Goal: Information Seeking & Learning: Compare options

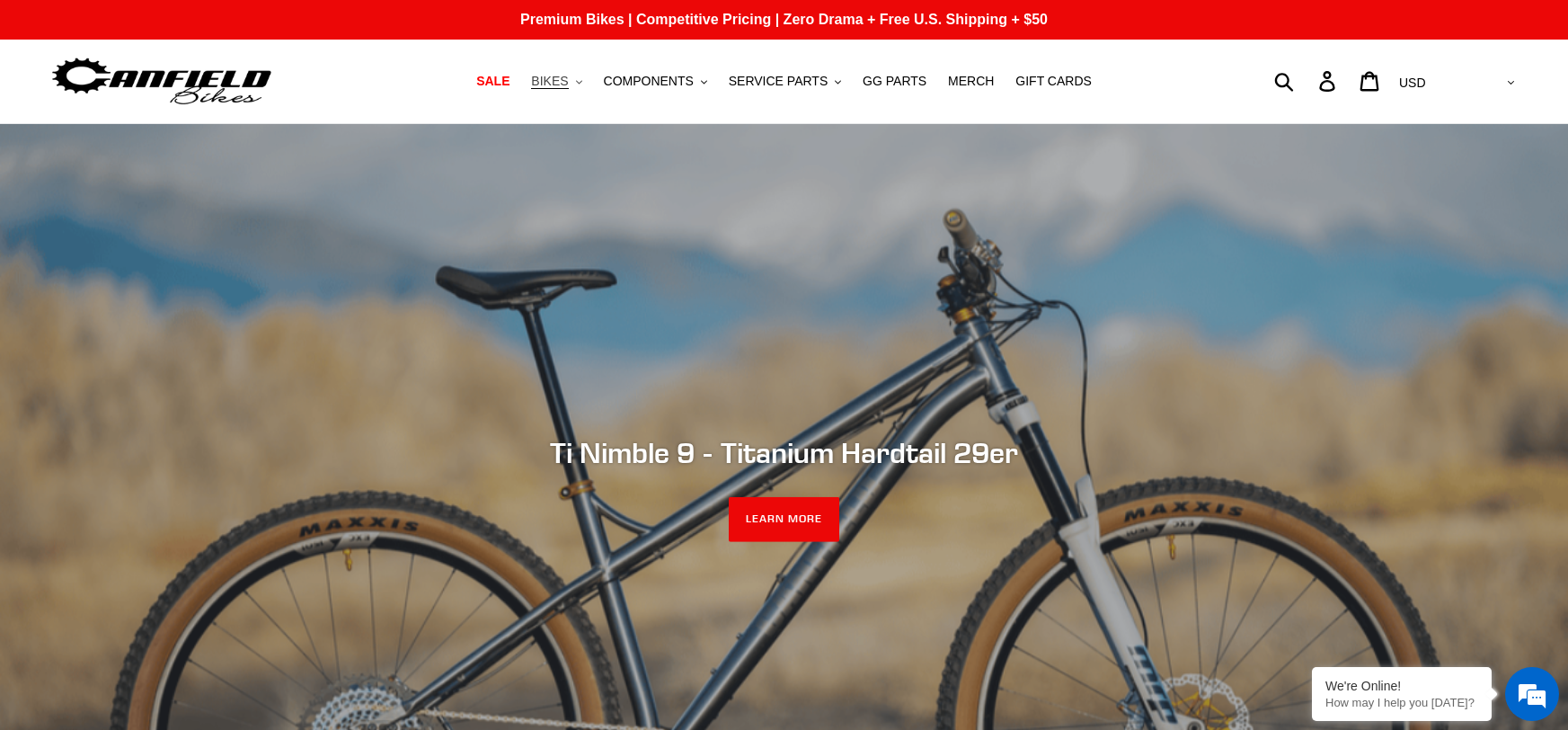
click at [568, 88] on span "BIKES" at bounding box center [549, 81] width 37 height 15
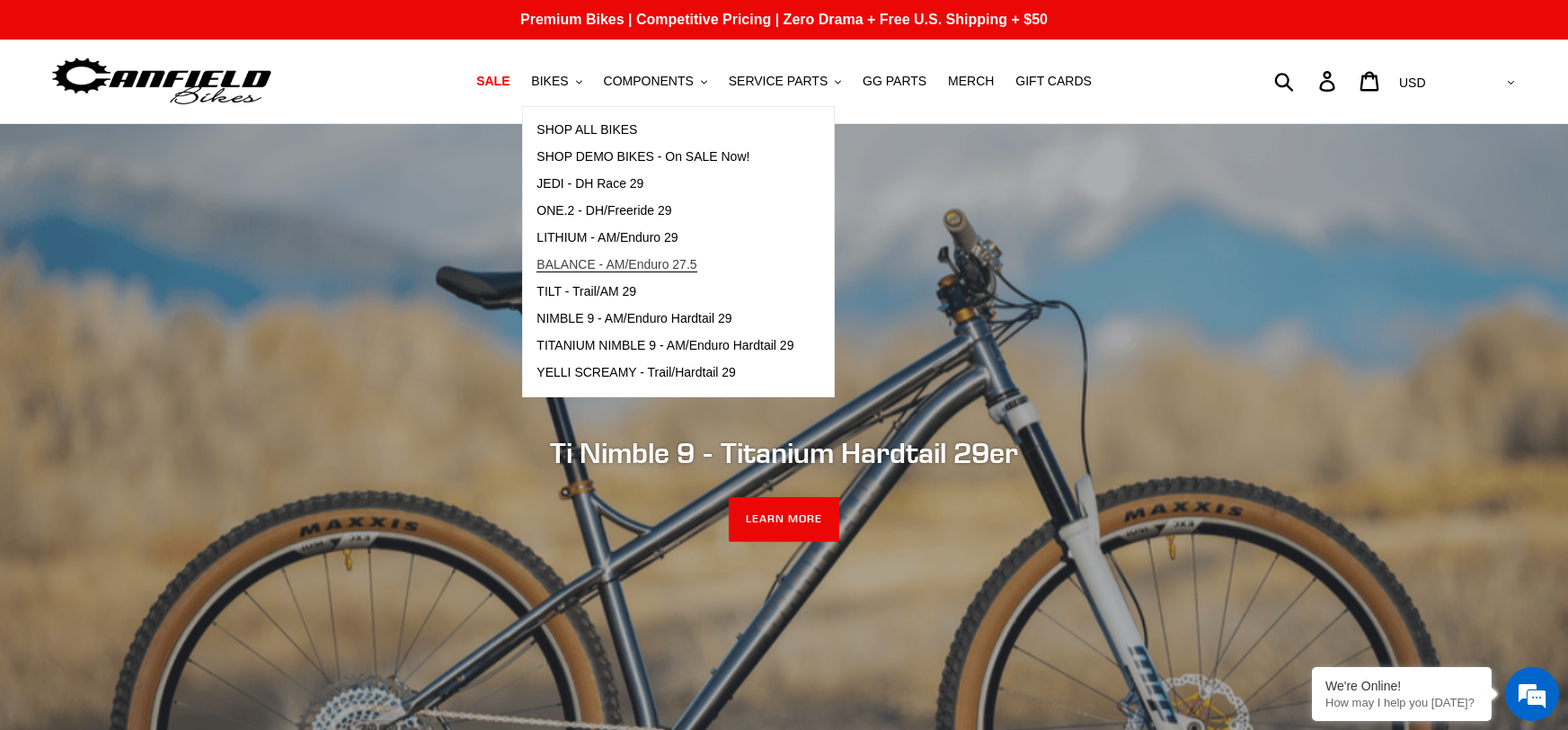
click at [660, 261] on span "BALANCE - AM/Enduro 27.5" at bounding box center [615, 264] width 160 height 15
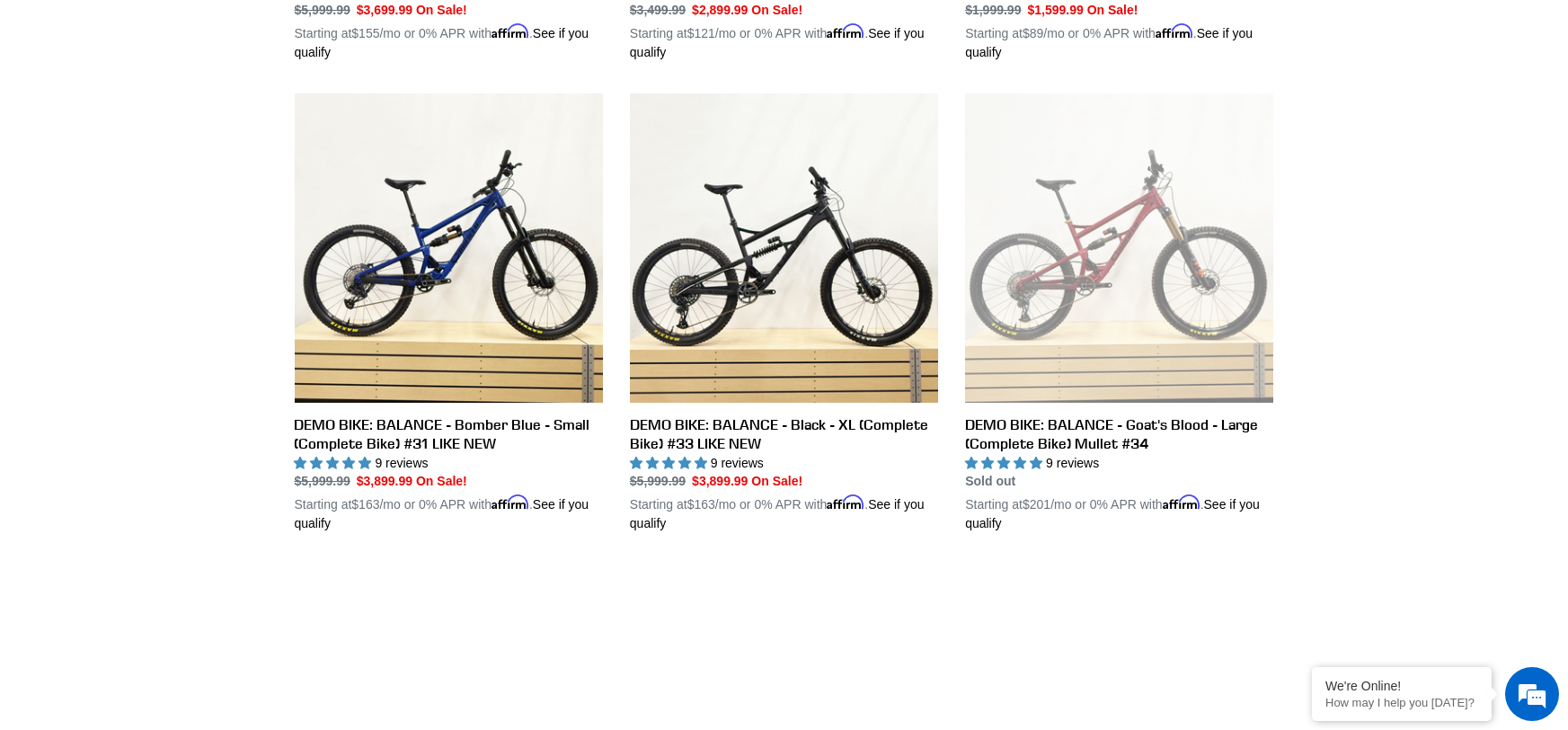
scroll to position [883, 0]
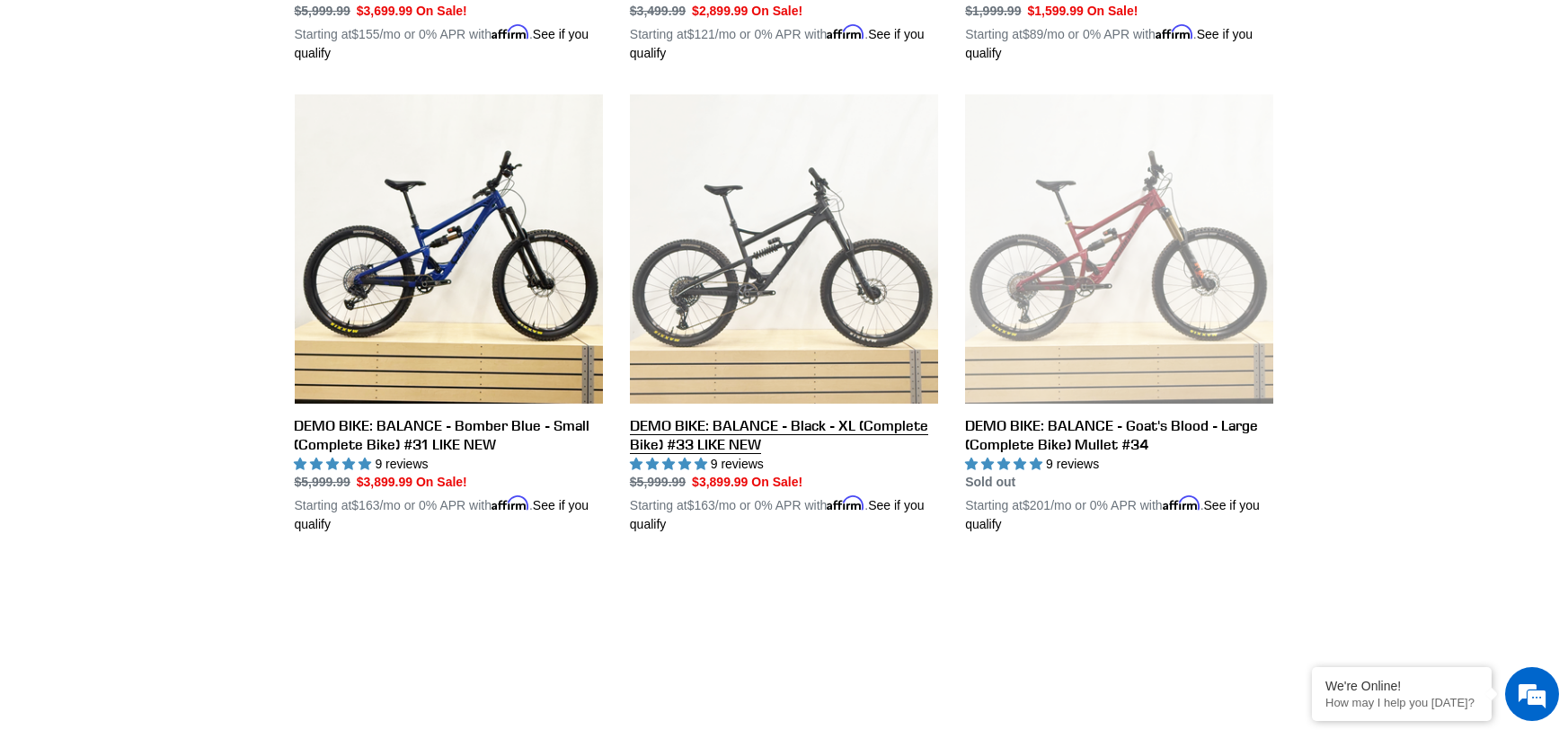
click at [789, 420] on link "DEMO BIKE: BALANCE - Black - XL (Complete Bike) #33 LIKE NEW" at bounding box center [784, 314] width 309 height 440
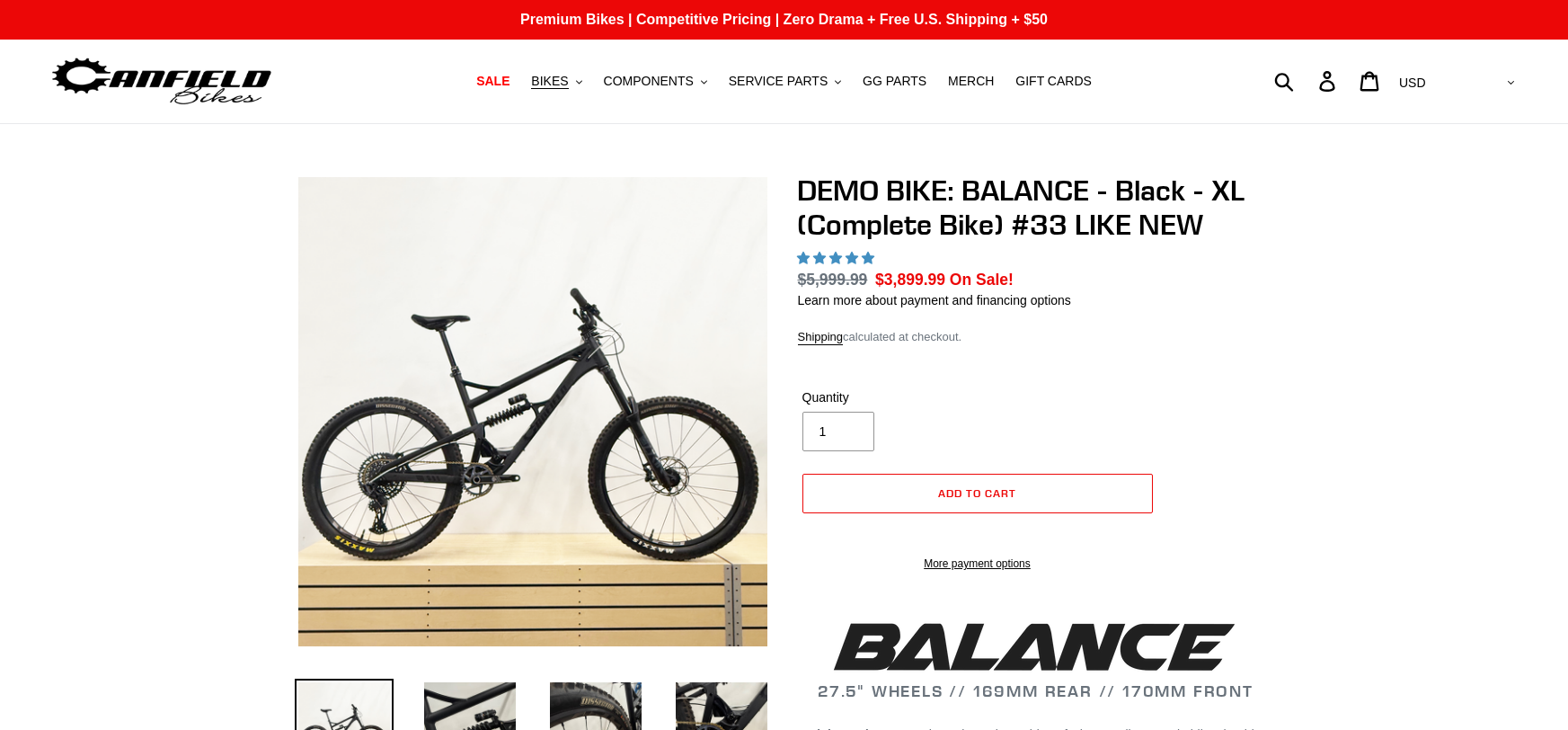
select select "highest-rating"
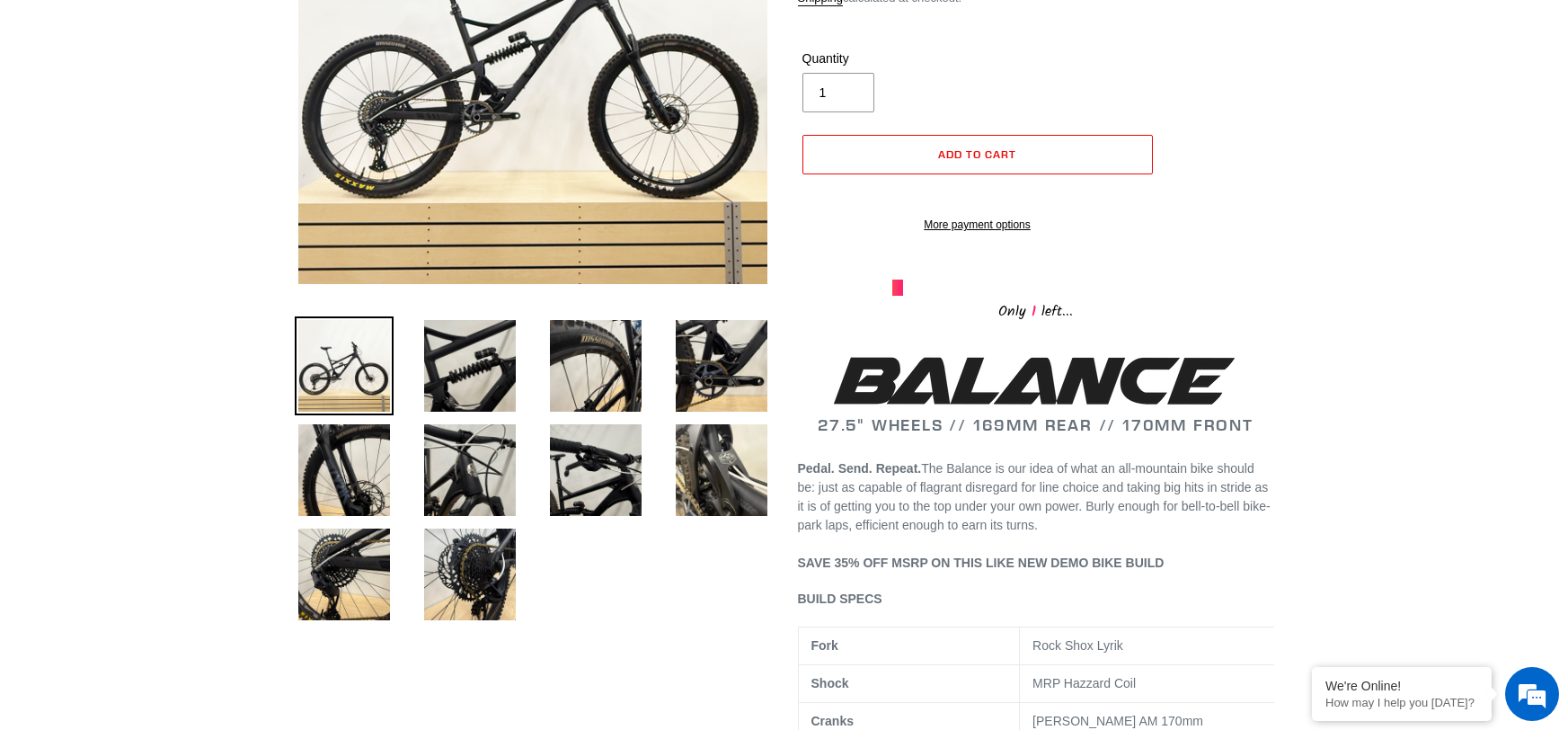
scroll to position [375, 0]
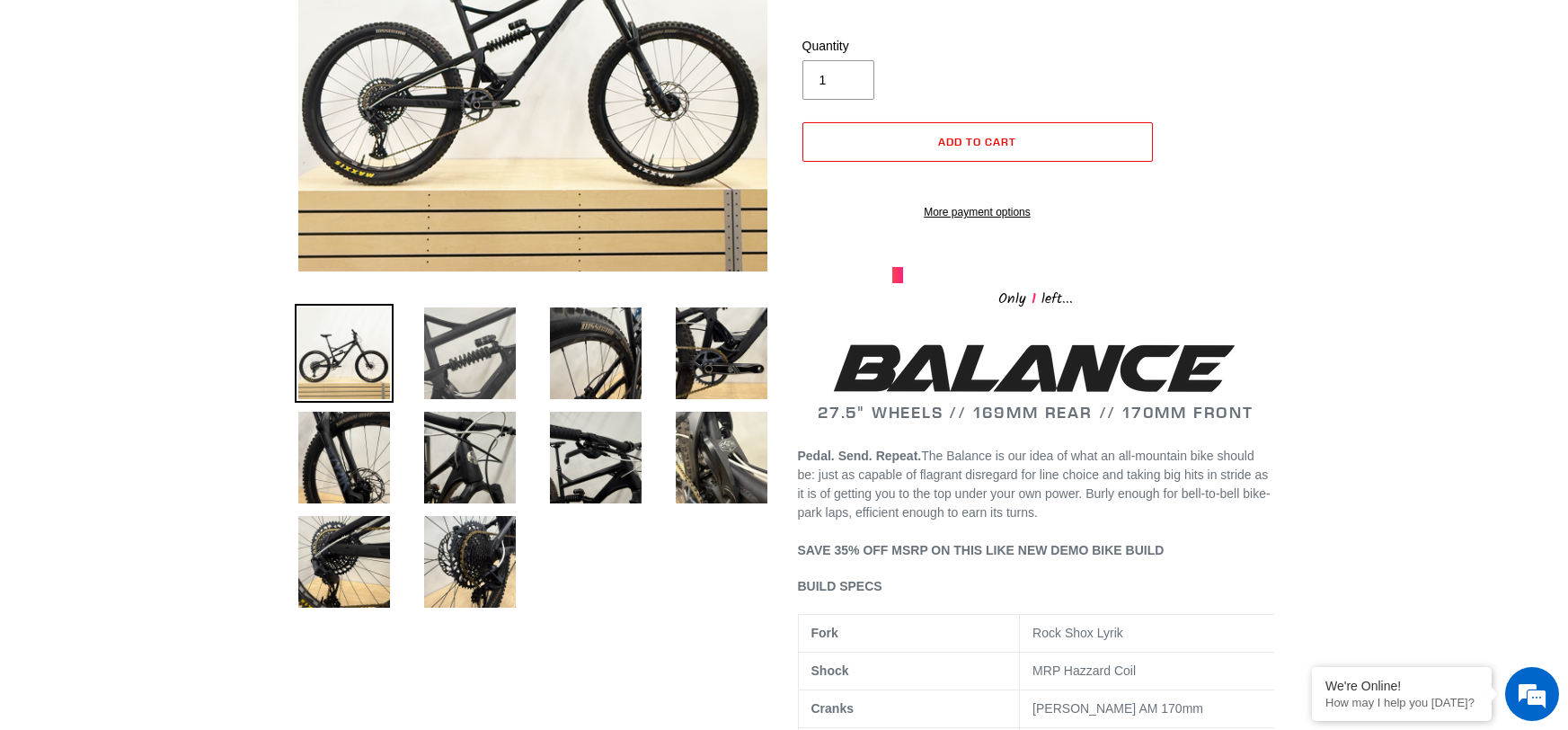
click at [484, 385] on img at bounding box center [470, 353] width 99 height 99
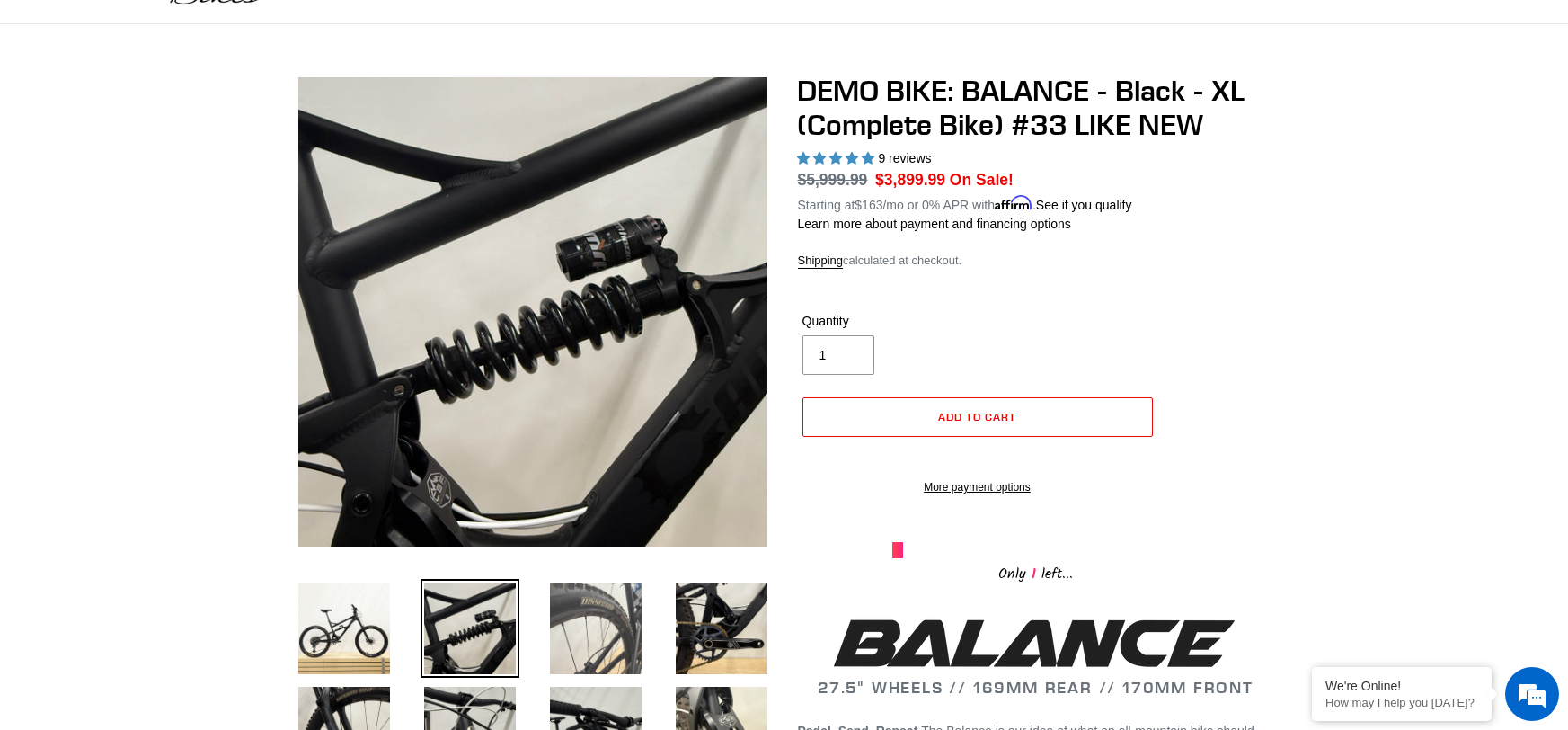
scroll to position [98, 0]
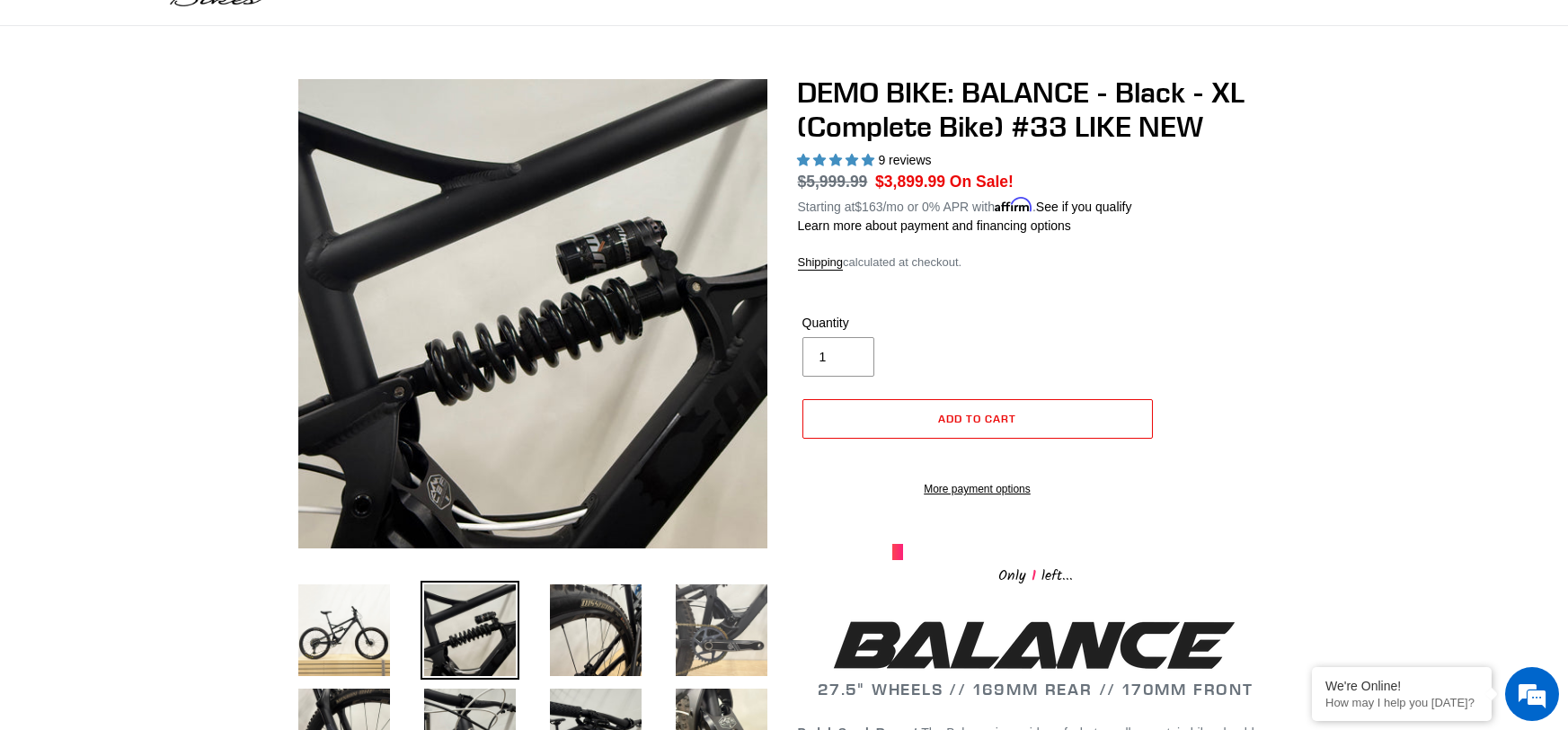
click at [717, 636] on img at bounding box center [721, 630] width 99 height 99
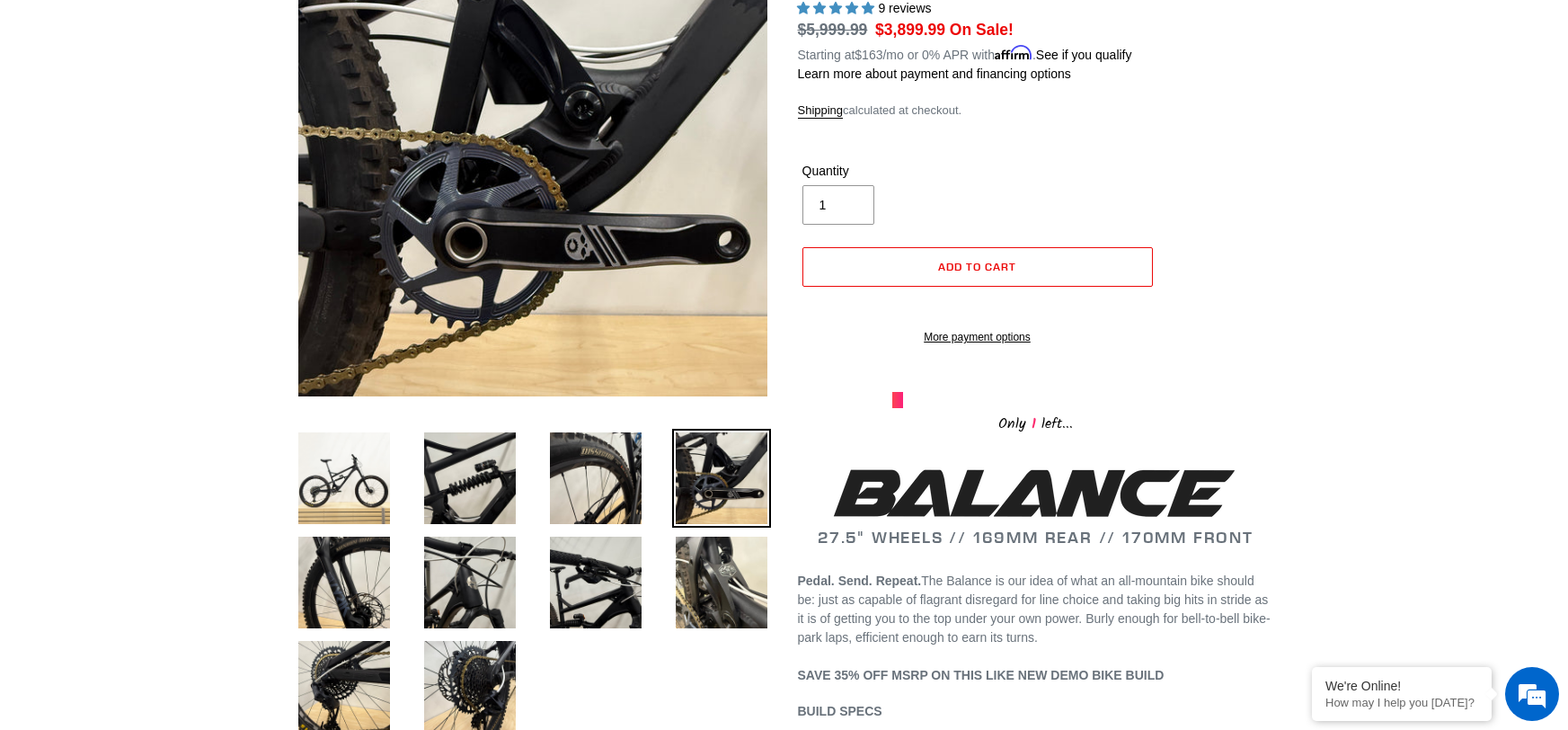
scroll to position [251, 0]
click at [716, 564] on img at bounding box center [721, 582] width 99 height 99
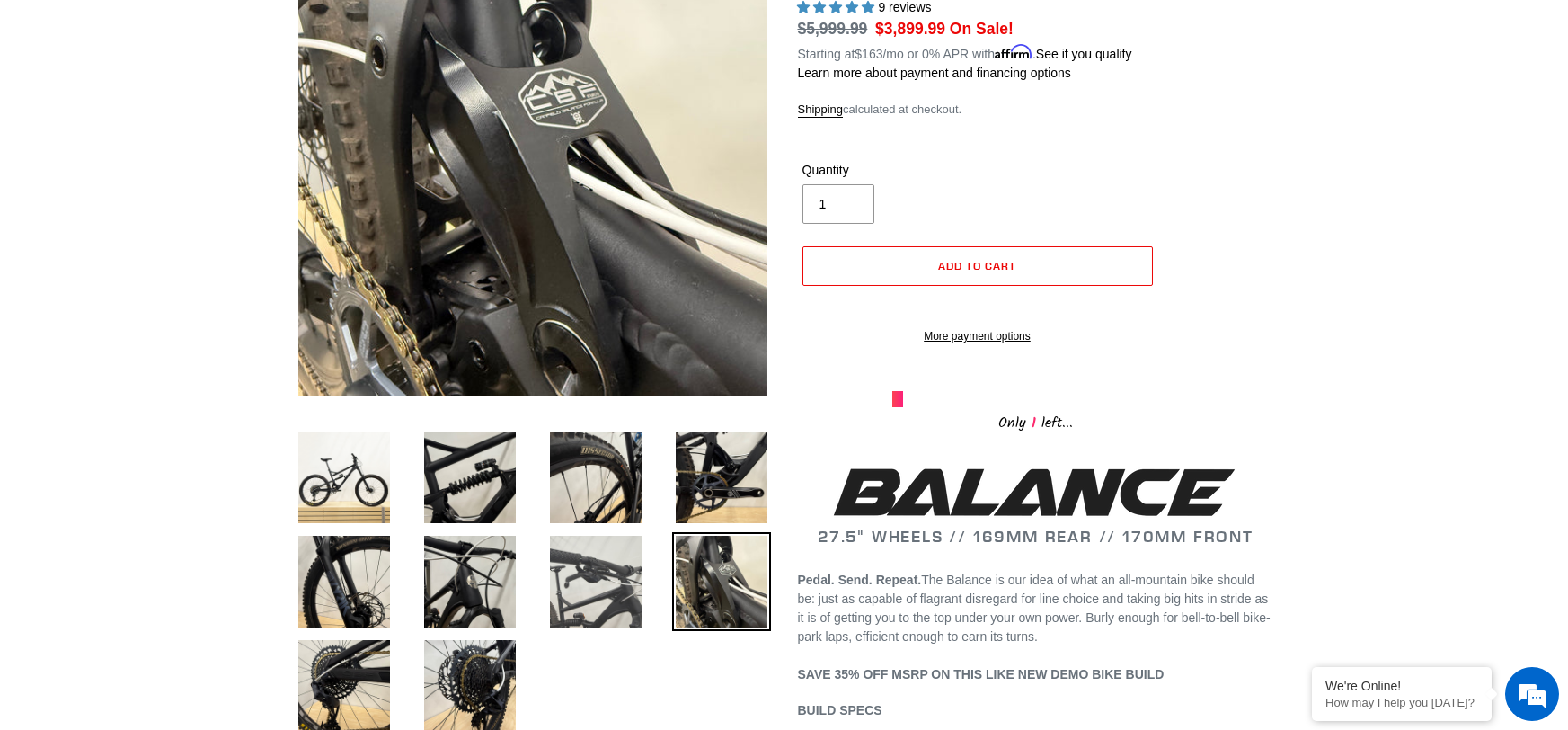
click at [572, 574] on img at bounding box center [596, 582] width 99 height 99
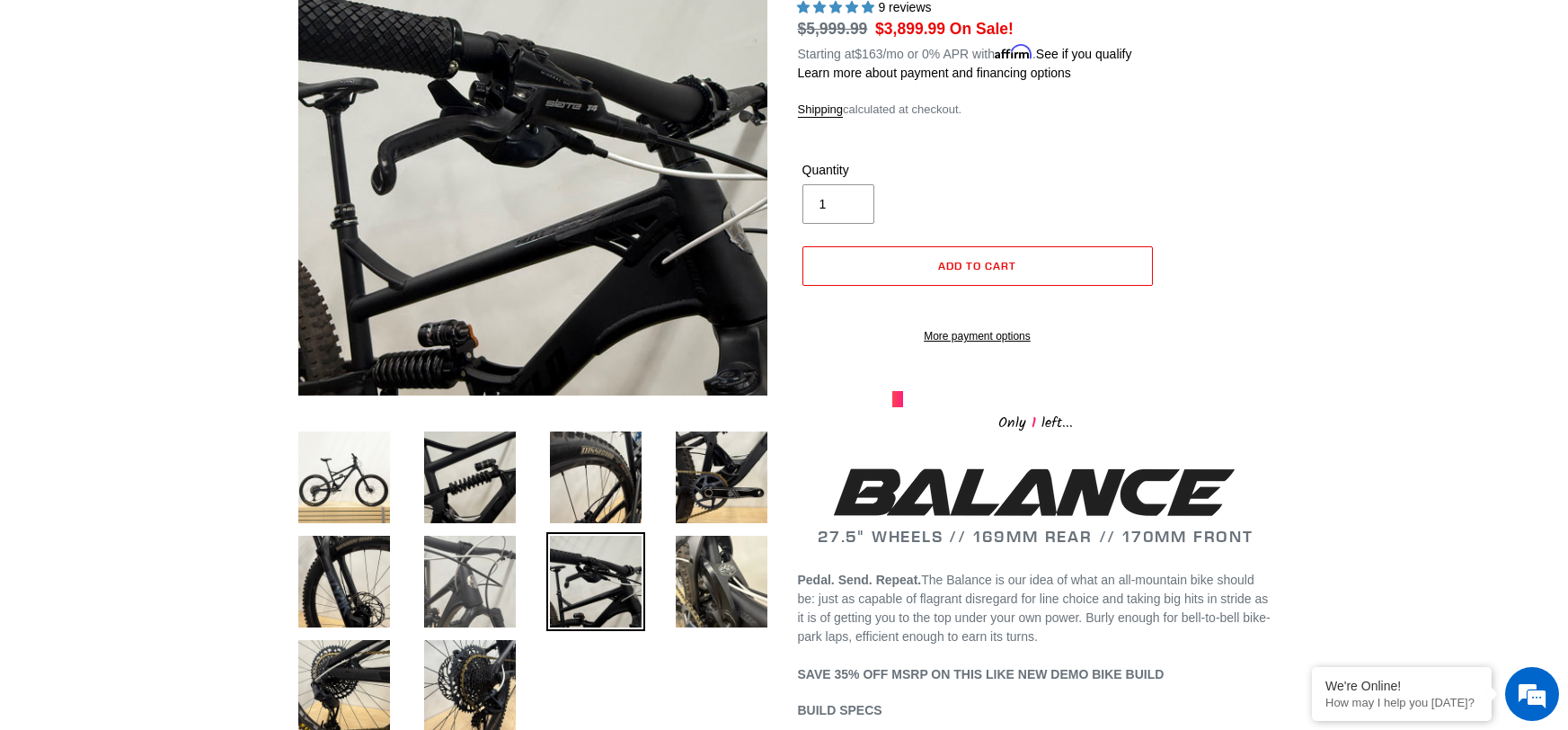
click at [474, 592] on img at bounding box center [470, 582] width 99 height 99
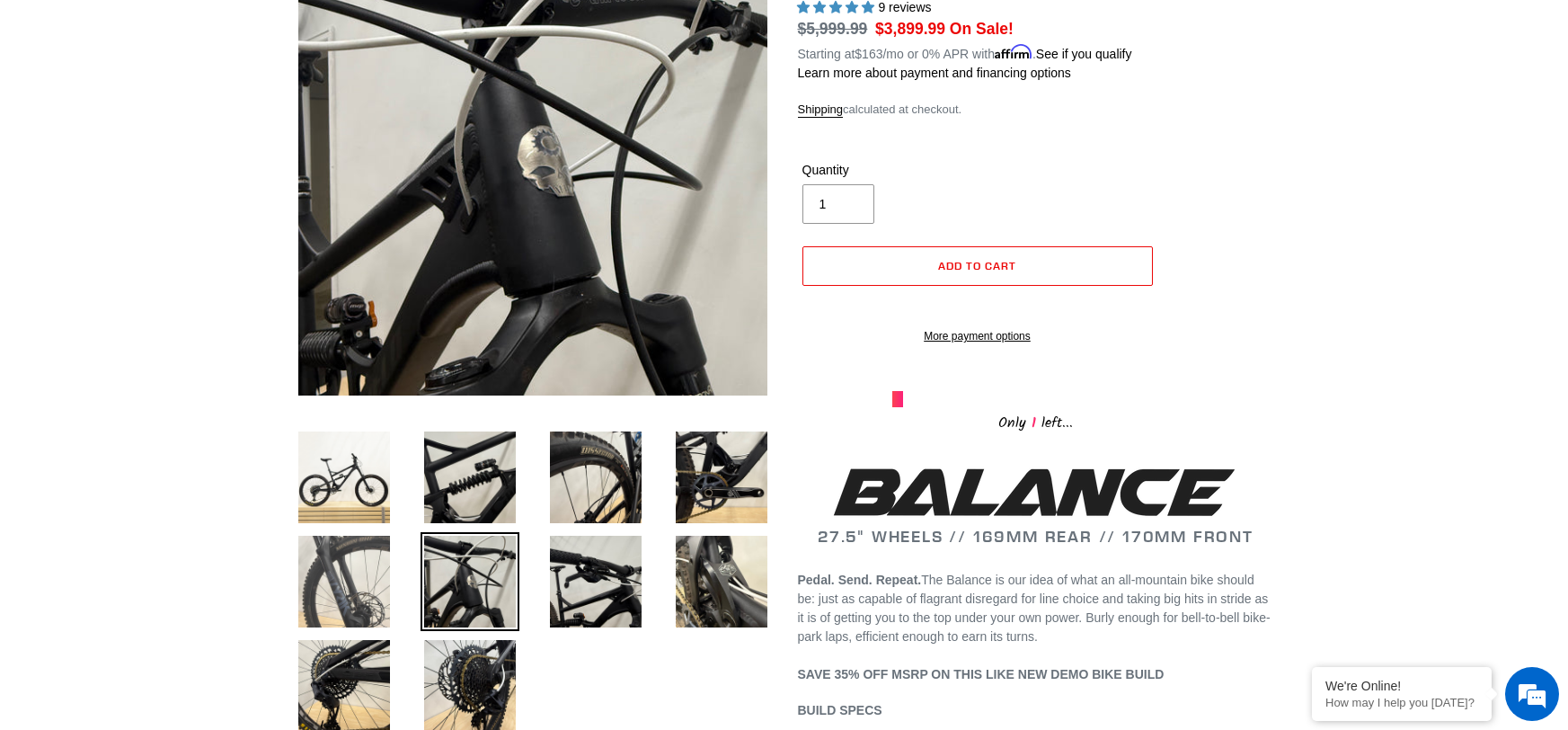
click at [368, 575] on img at bounding box center [344, 582] width 99 height 99
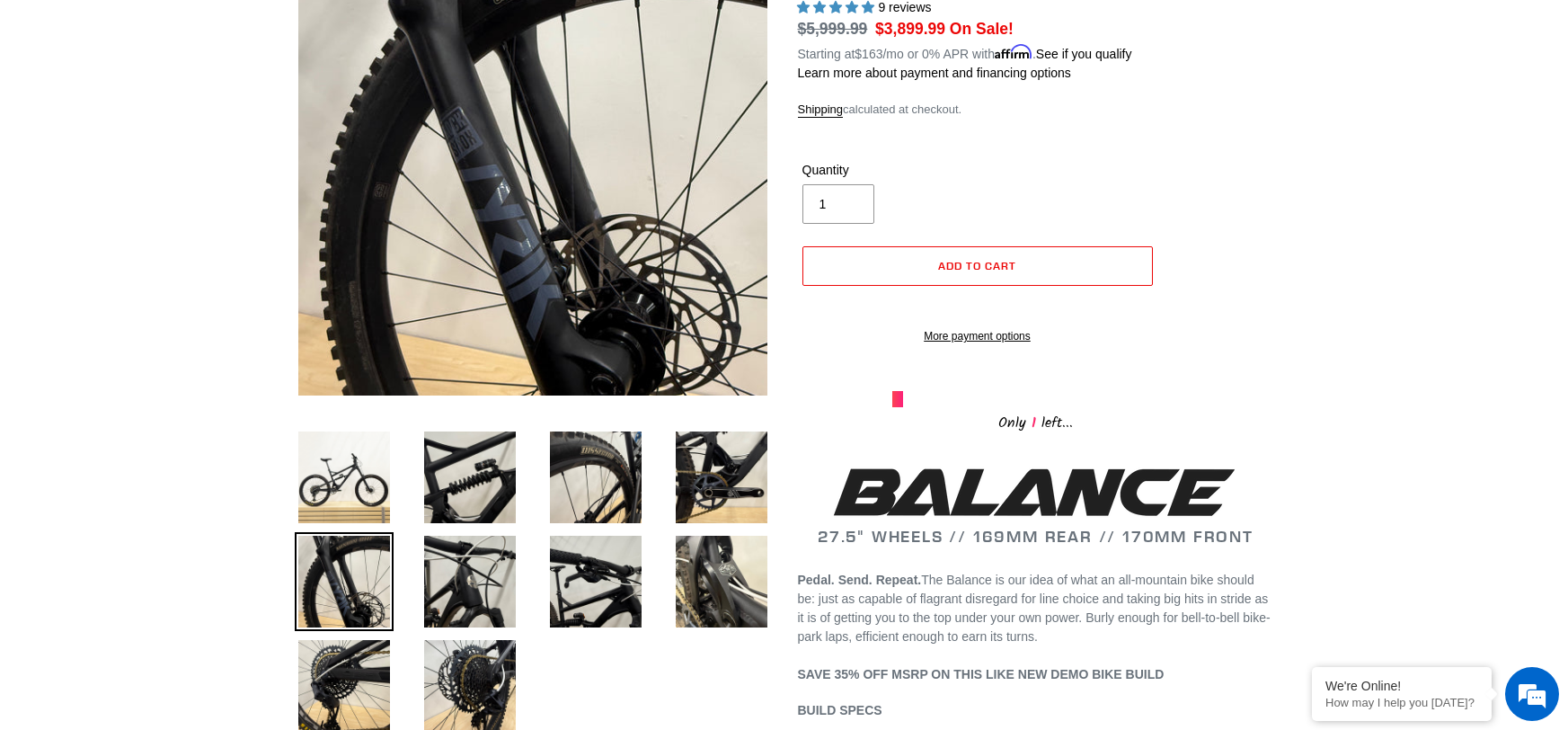
scroll to position [0, 0]
click at [359, 713] on img at bounding box center [344, 686] width 99 height 99
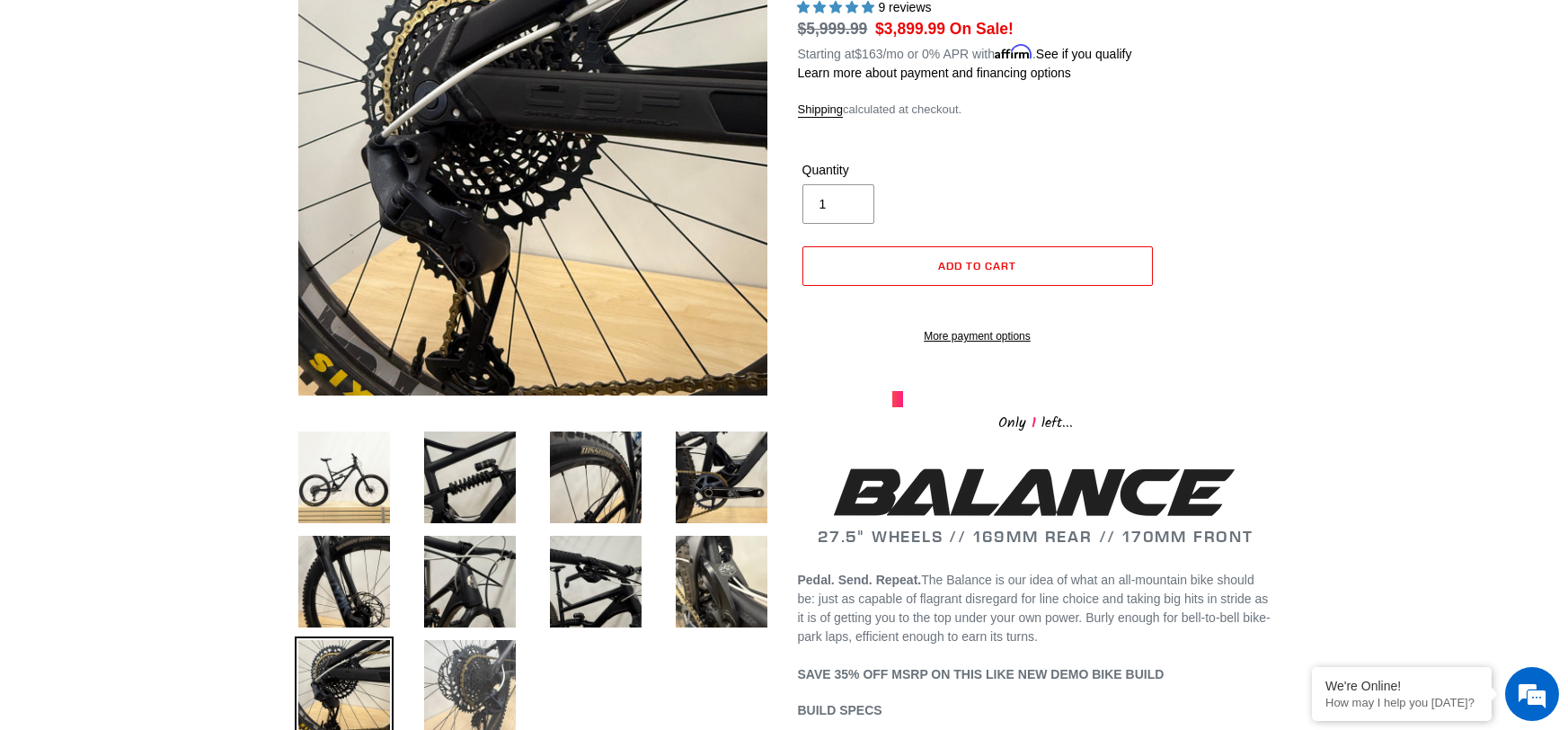
click at [466, 686] on img at bounding box center [470, 686] width 99 height 99
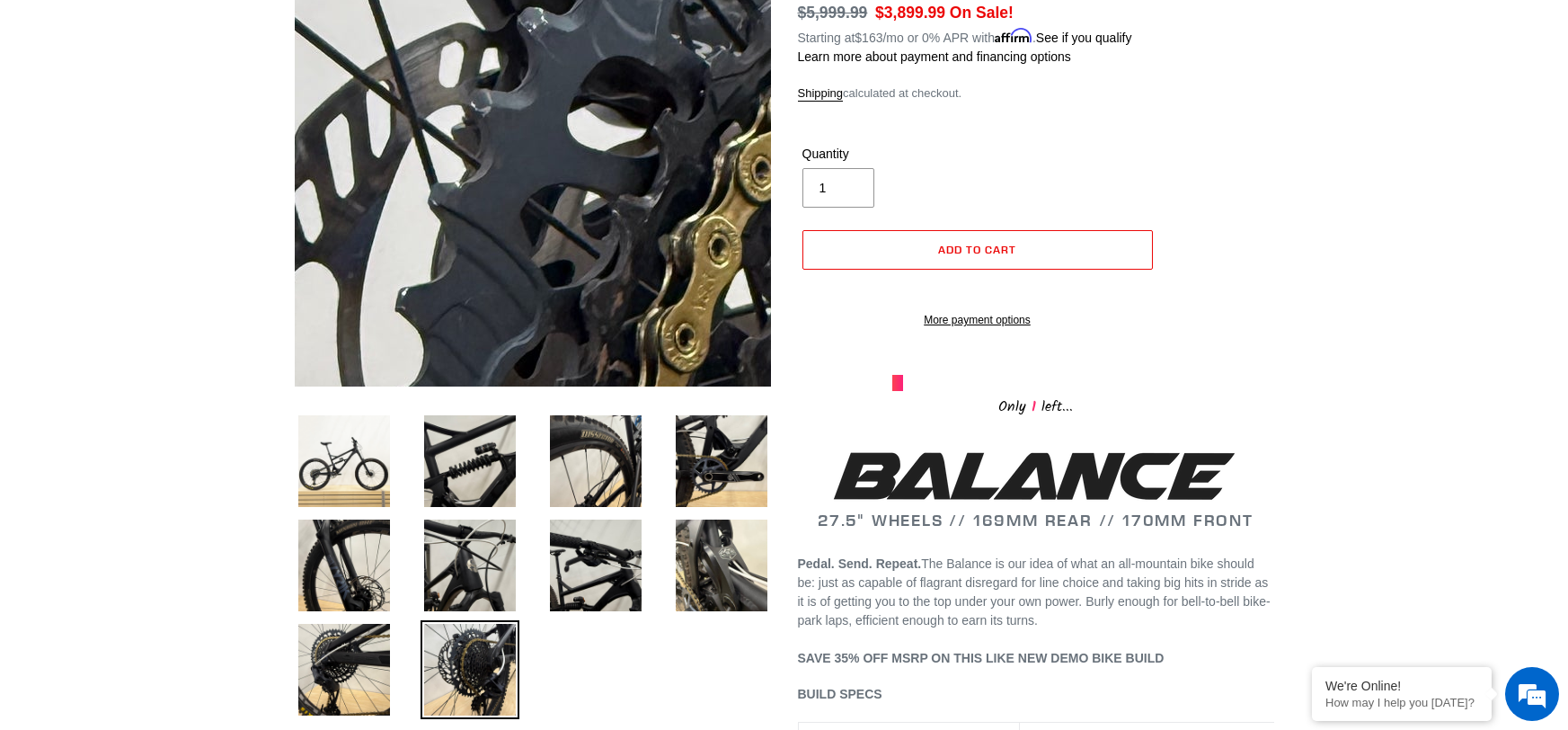
scroll to position [269, 0]
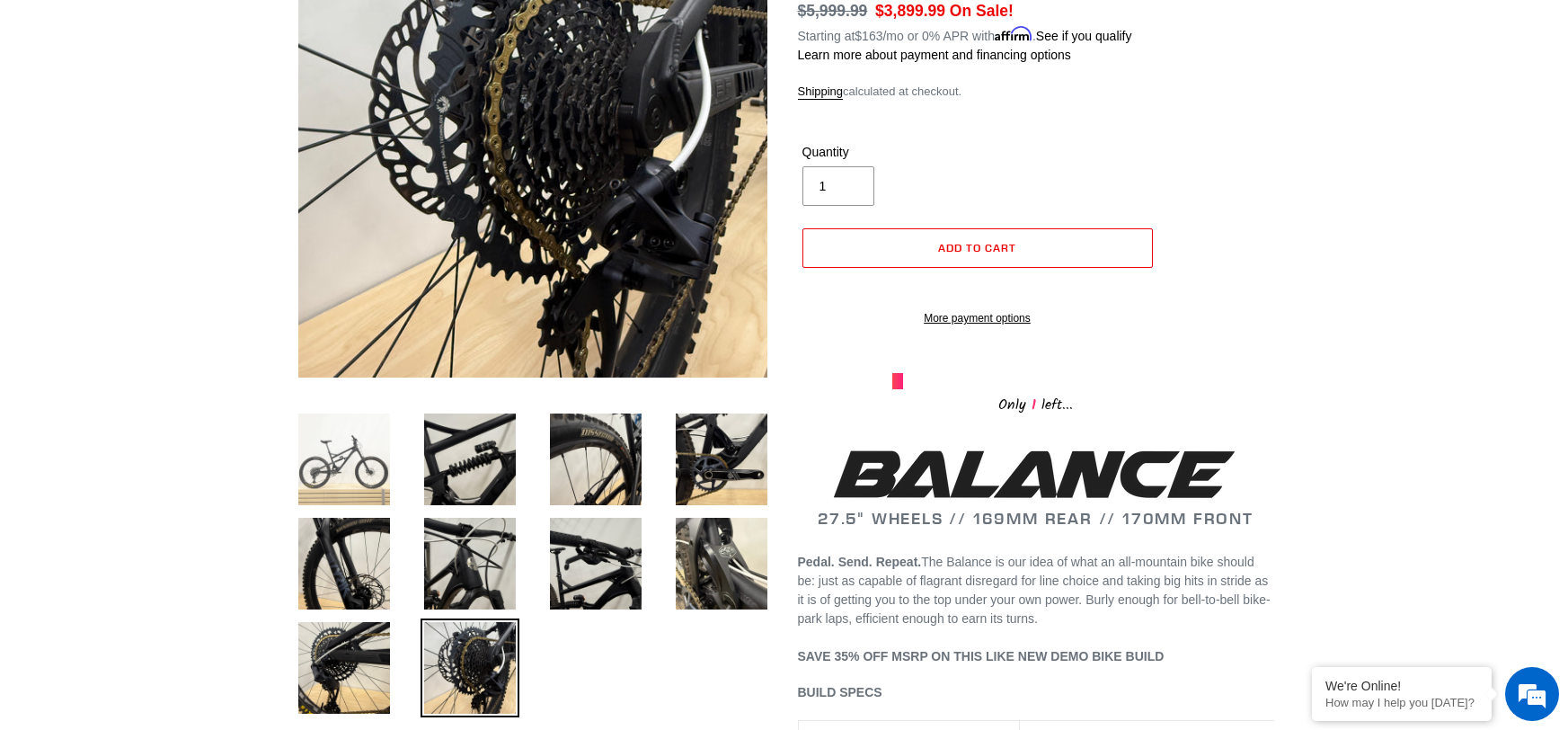
click at [335, 446] on img at bounding box center [344, 459] width 99 height 99
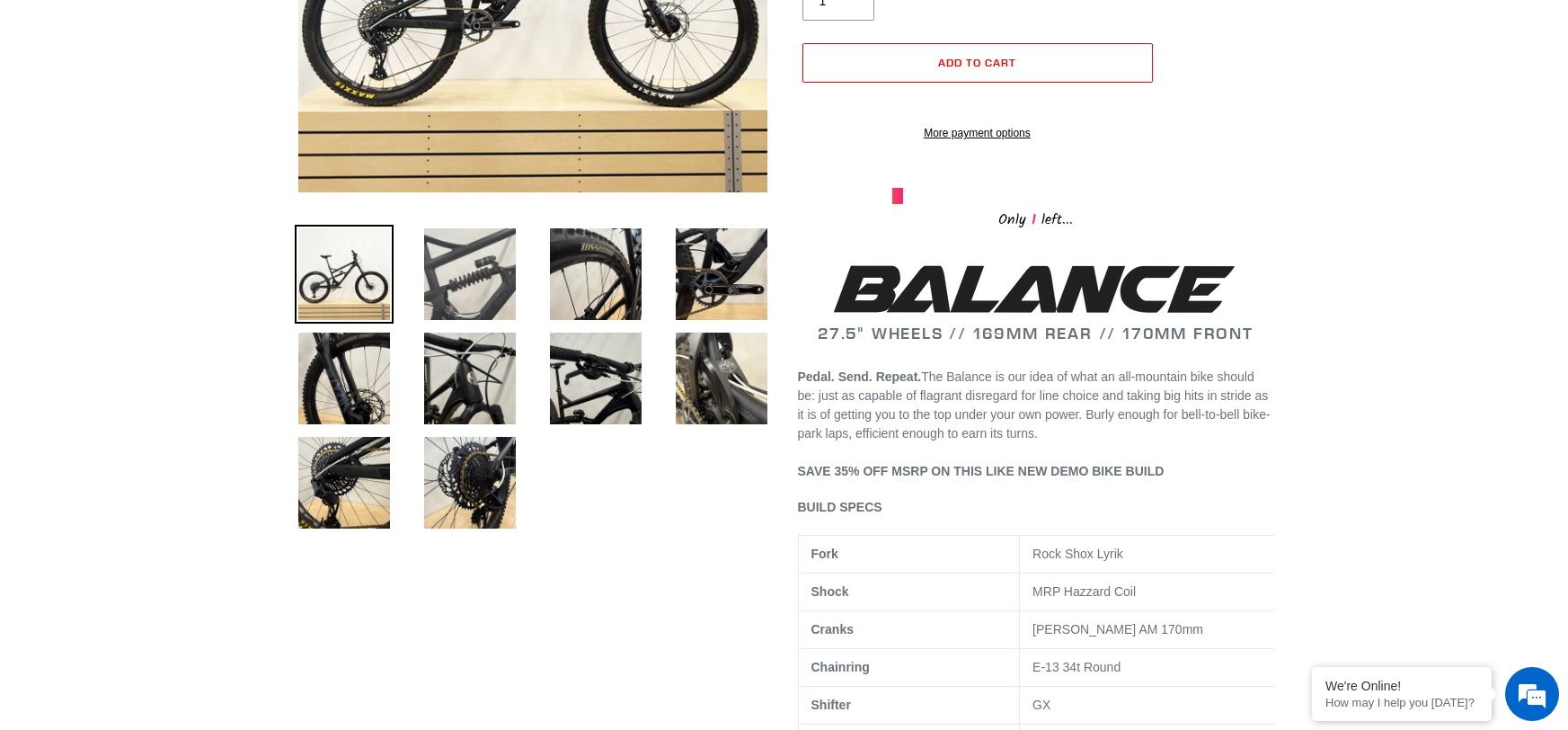
scroll to position [457, 0]
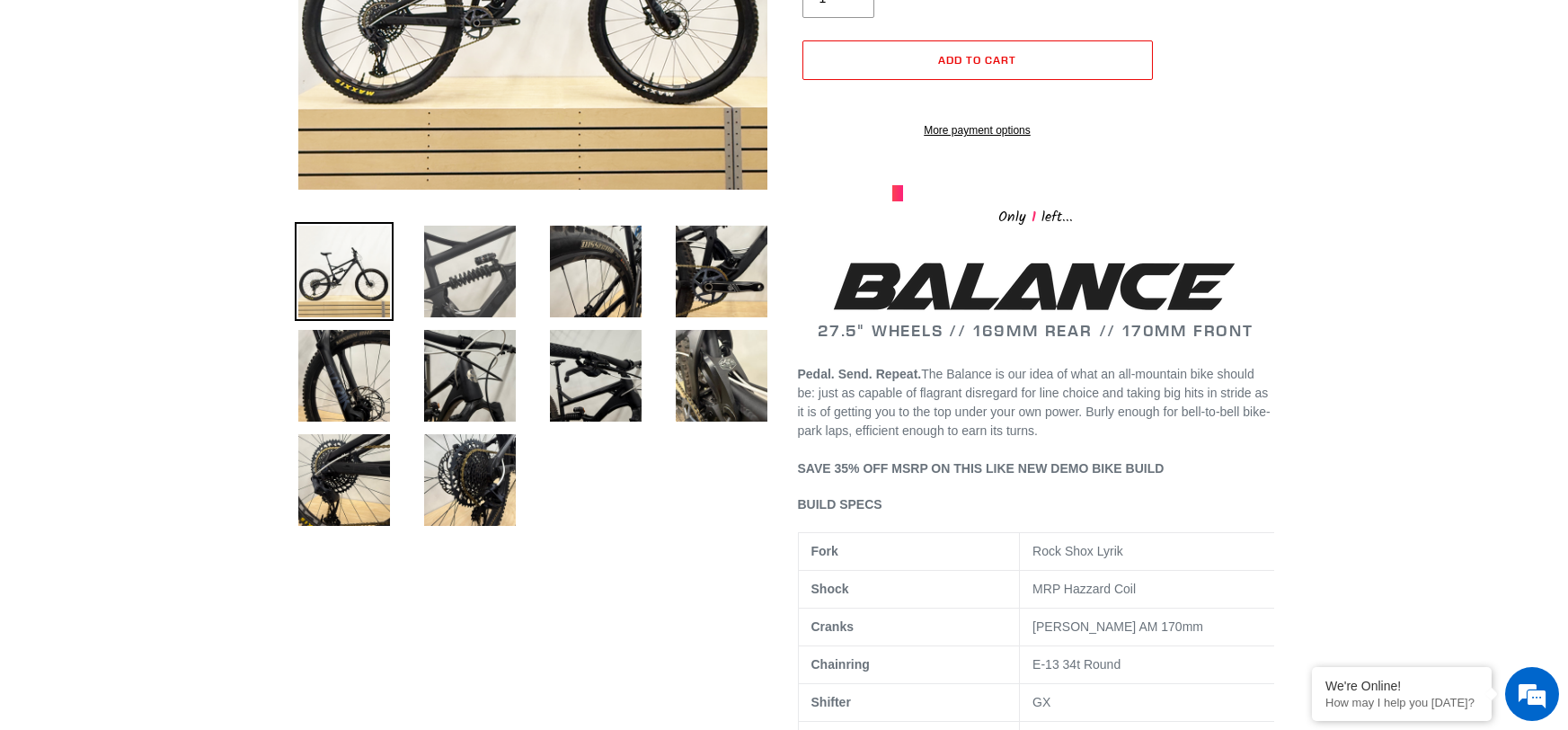
click at [443, 283] on img at bounding box center [470, 271] width 99 height 99
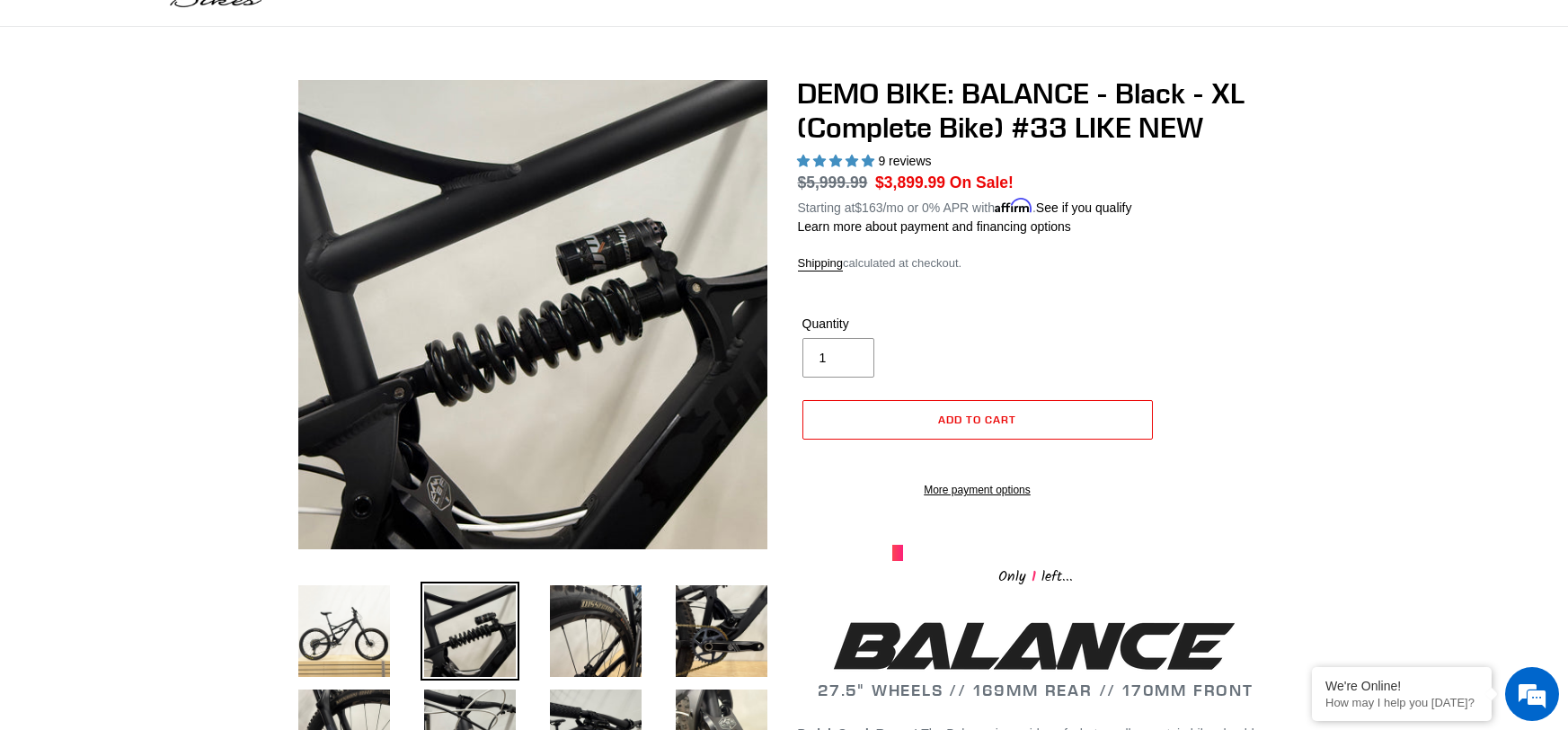
scroll to position [96, 0]
click at [582, 618] on img at bounding box center [596, 632] width 99 height 99
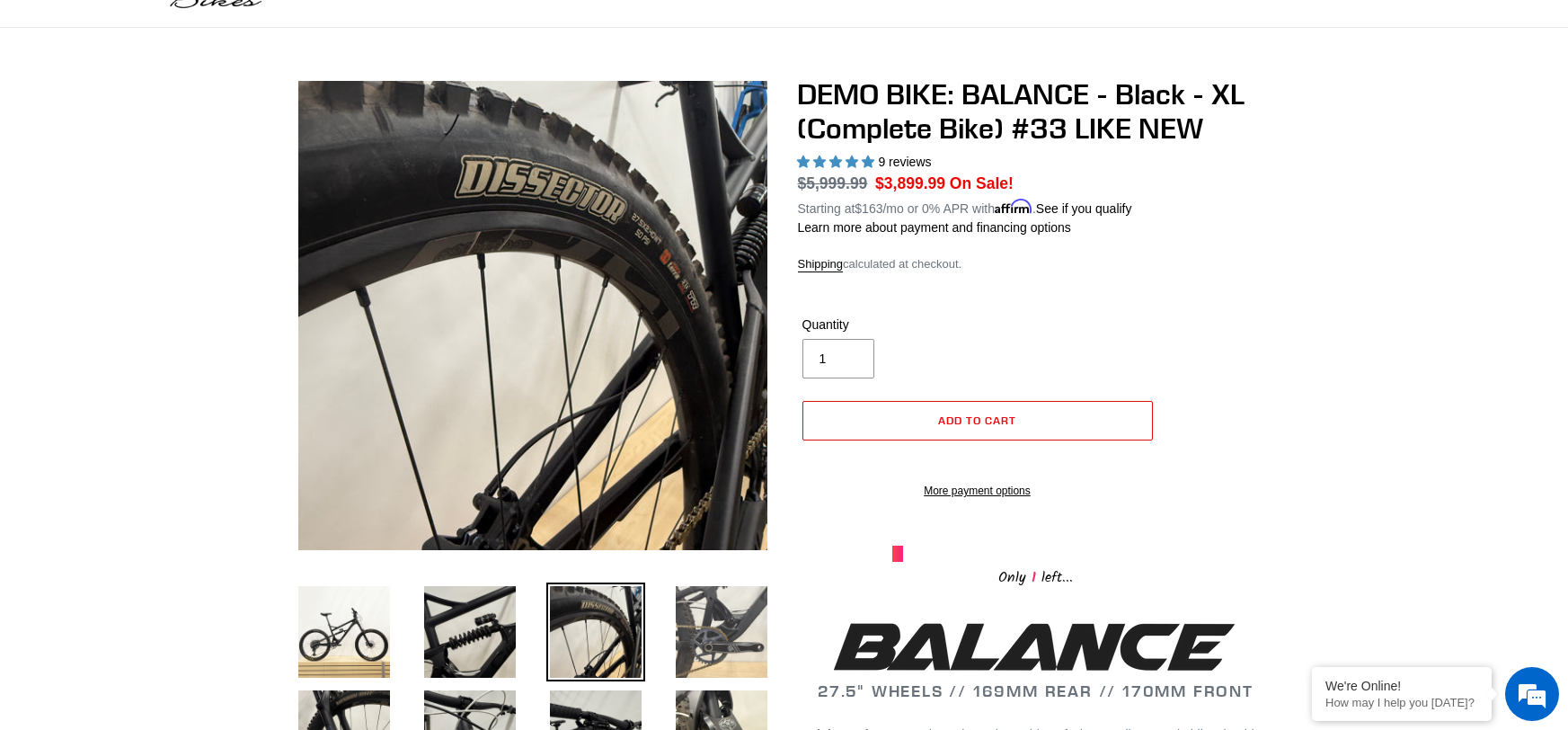
click at [748, 645] on img at bounding box center [721, 632] width 99 height 99
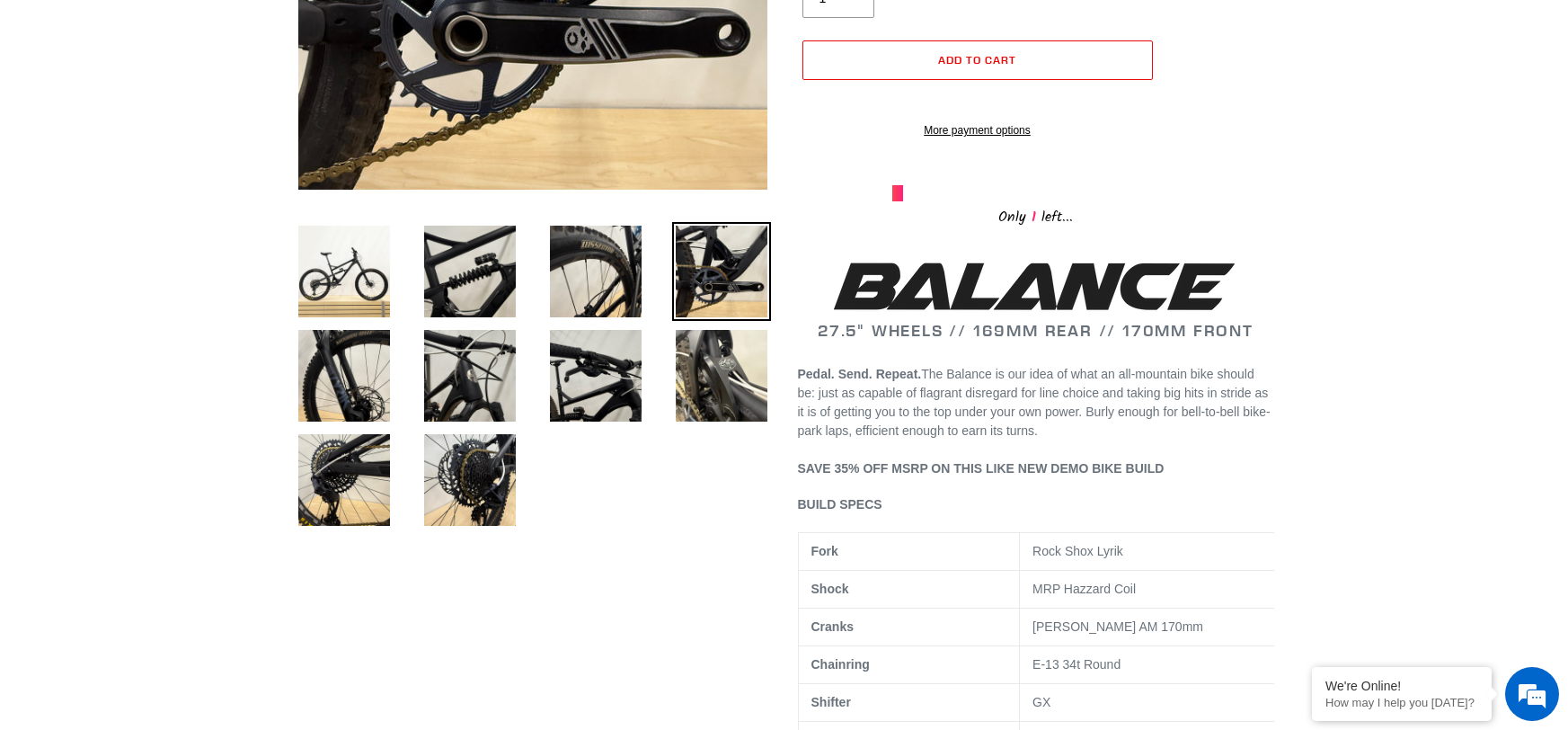
scroll to position [461, 0]
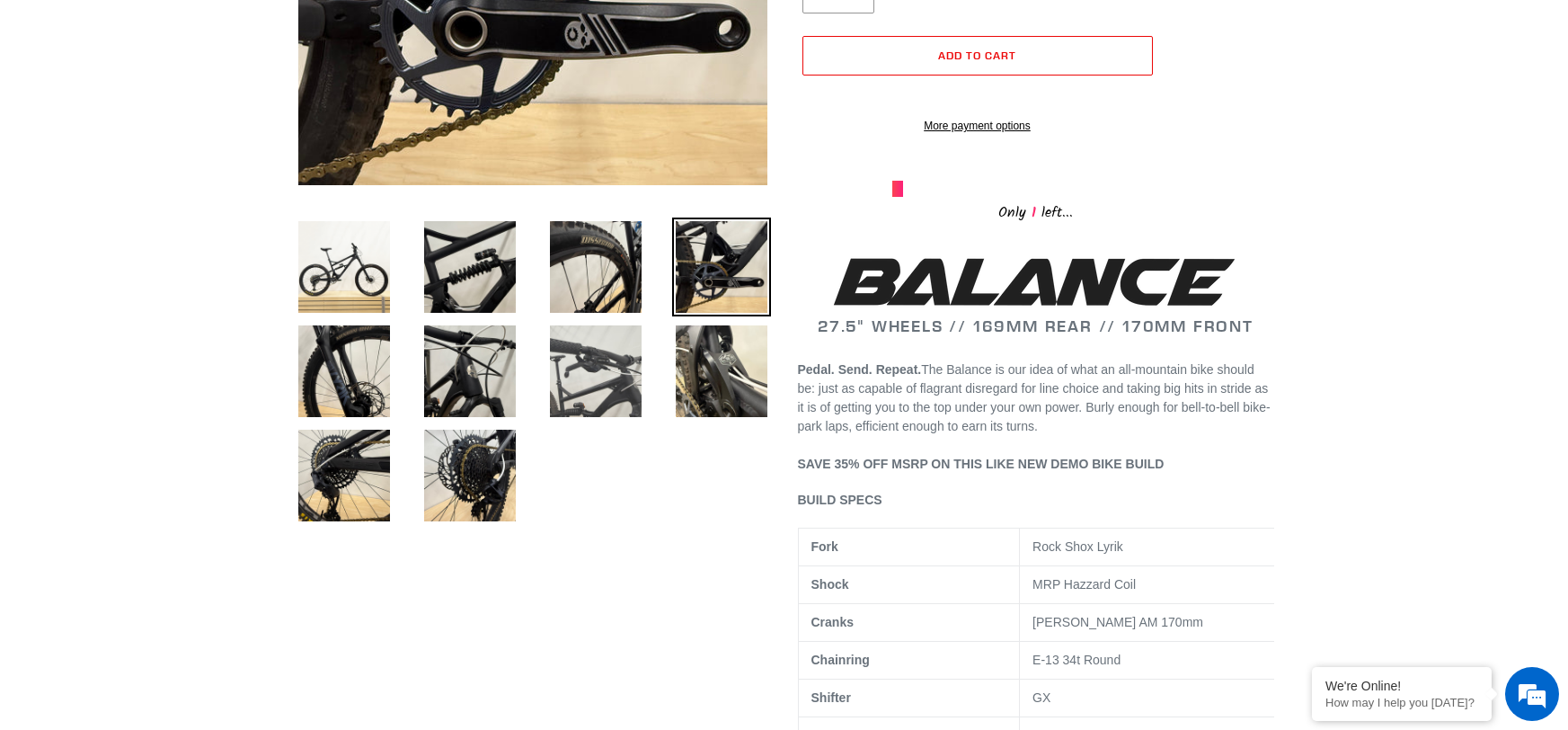
click at [553, 411] on img at bounding box center [596, 371] width 99 height 99
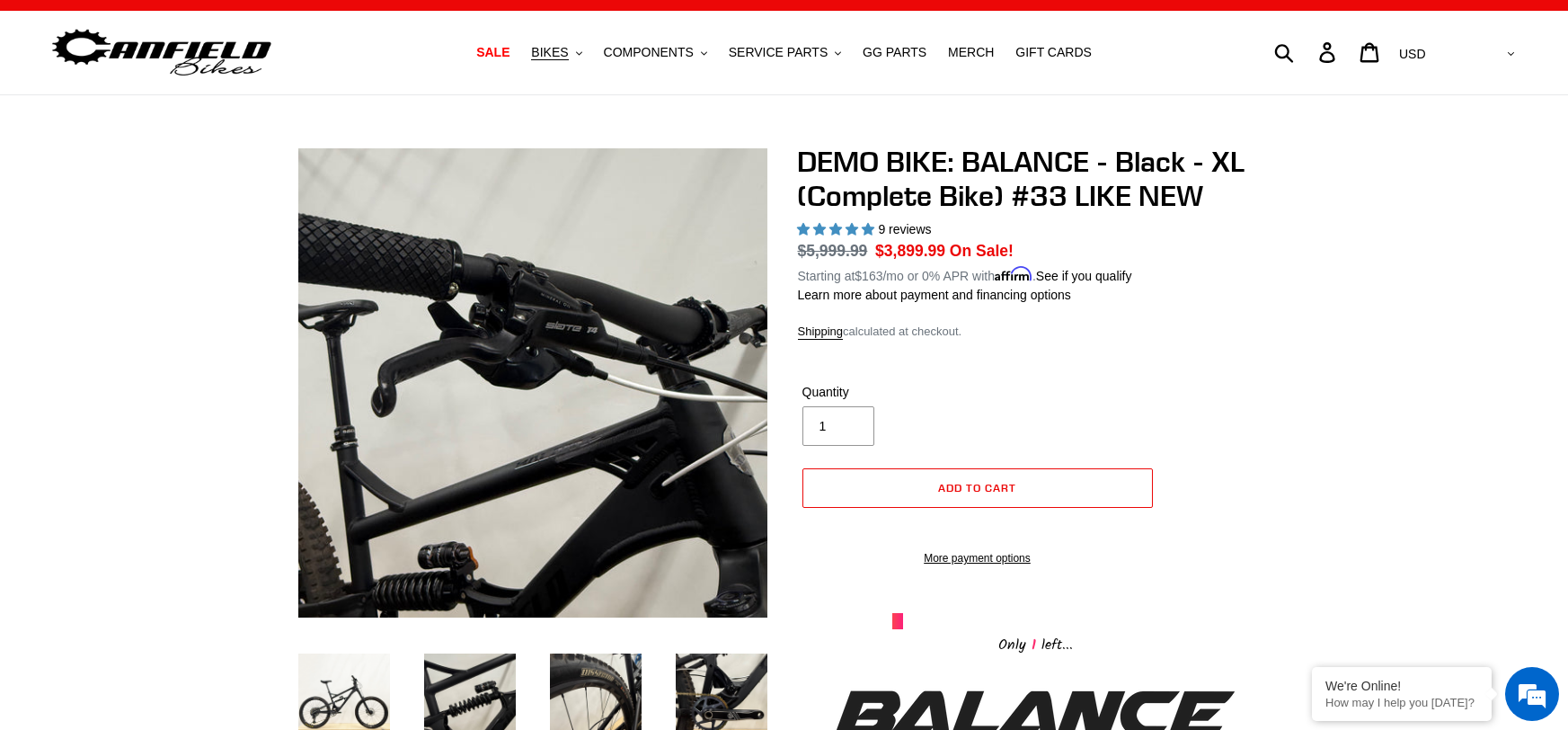
scroll to position [0, 0]
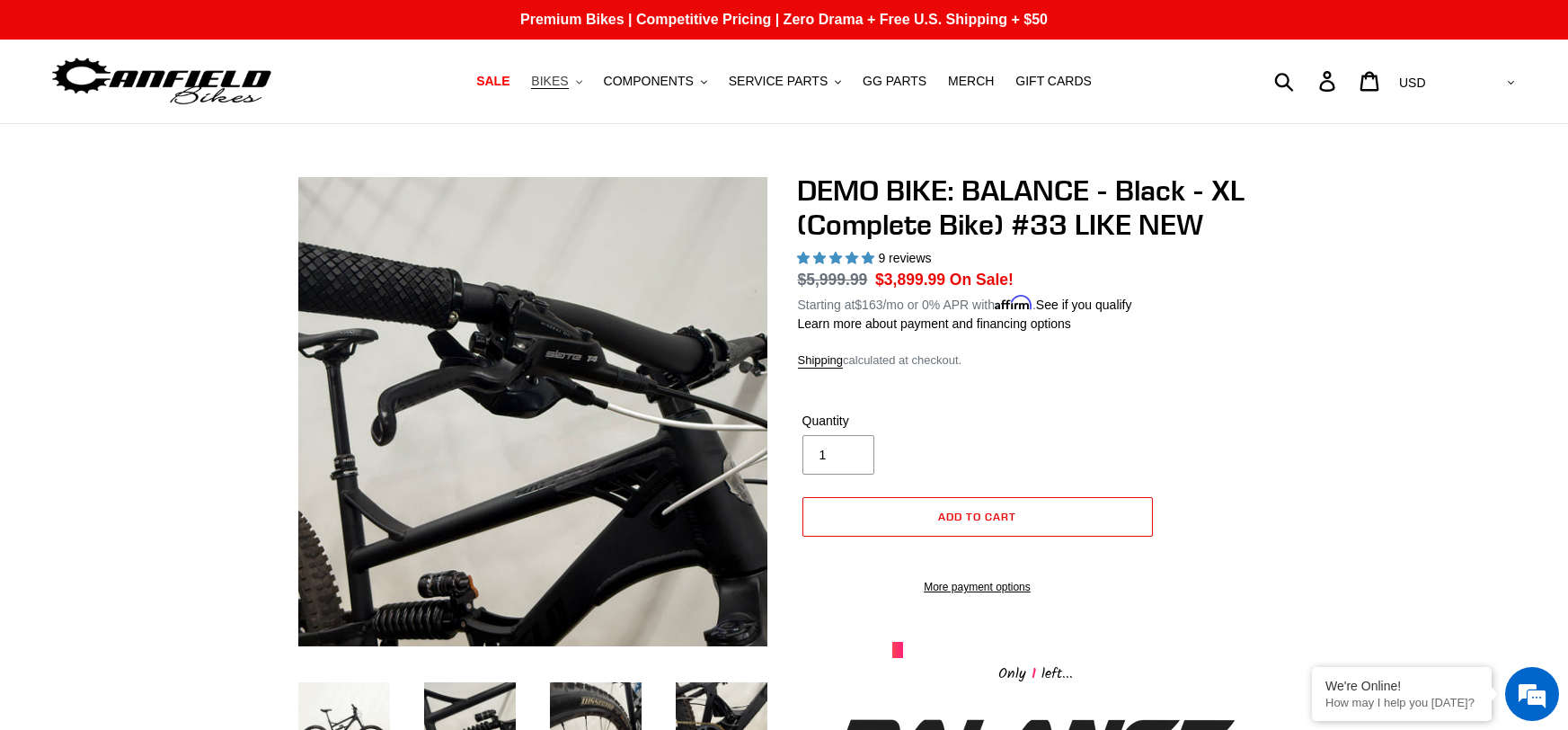
click at [568, 85] on span "BIKES" at bounding box center [549, 81] width 37 height 15
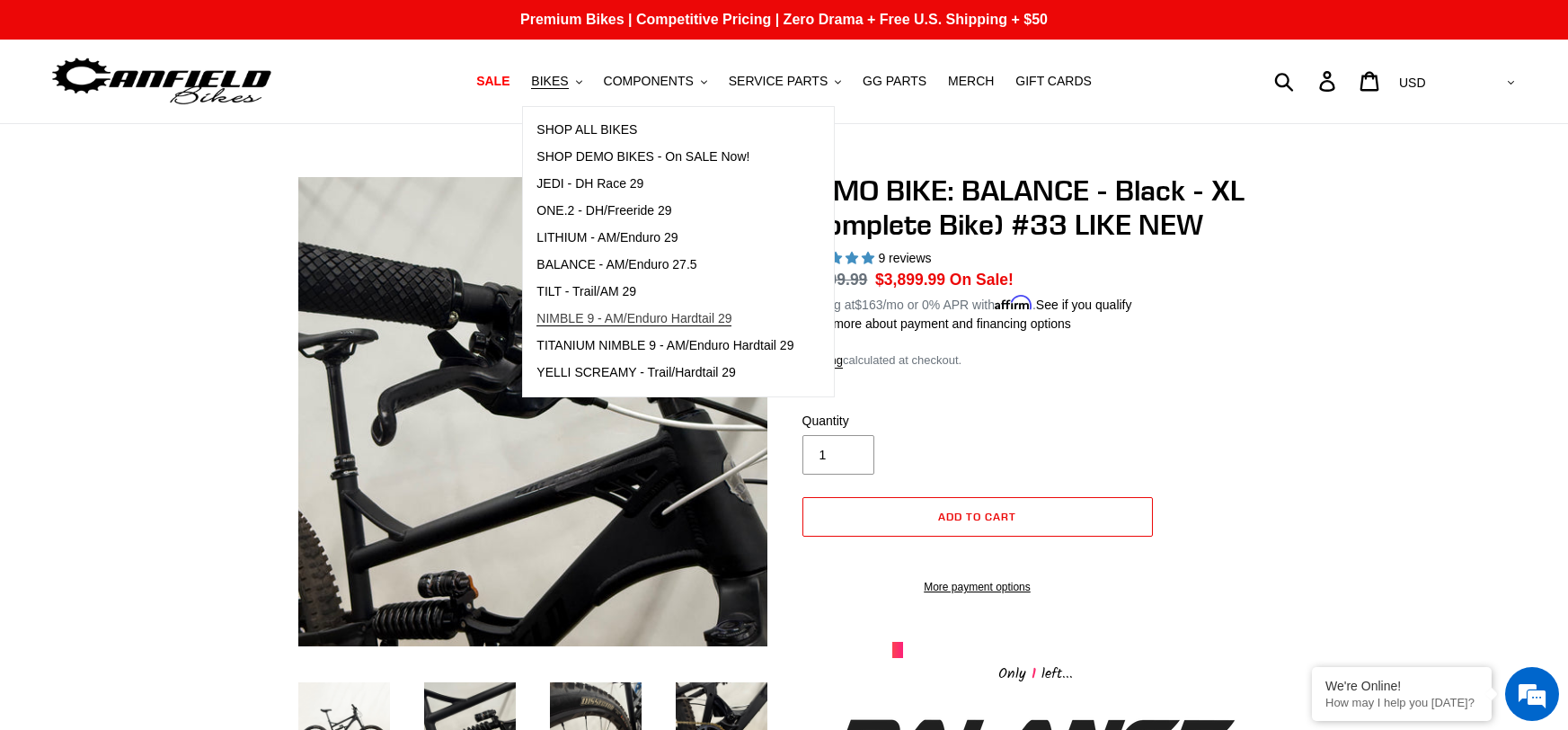
click at [581, 319] on span "NIMBLE 9 - AM/Enduro Hardtail 29" at bounding box center [633, 318] width 195 height 15
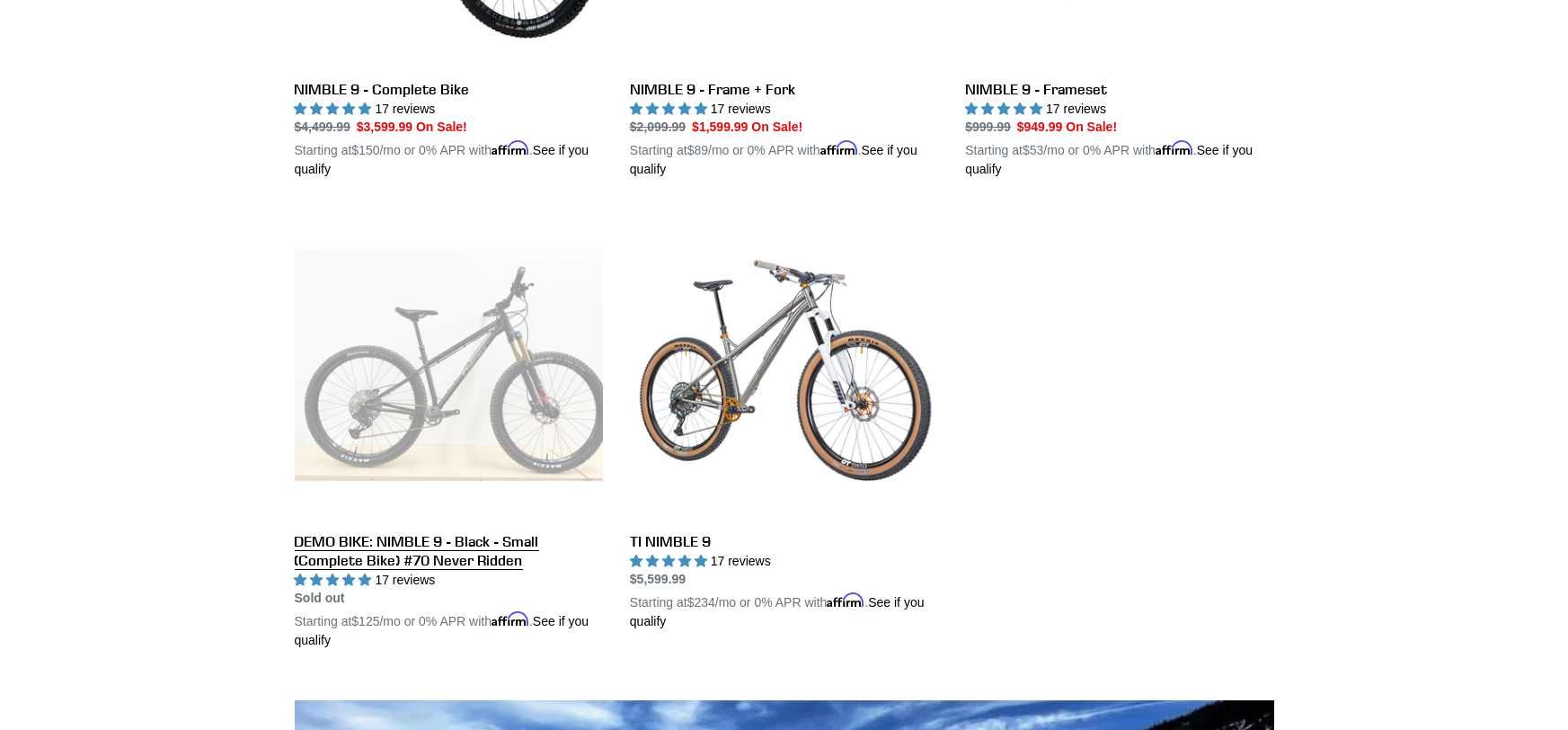
scroll to position [761, 0]
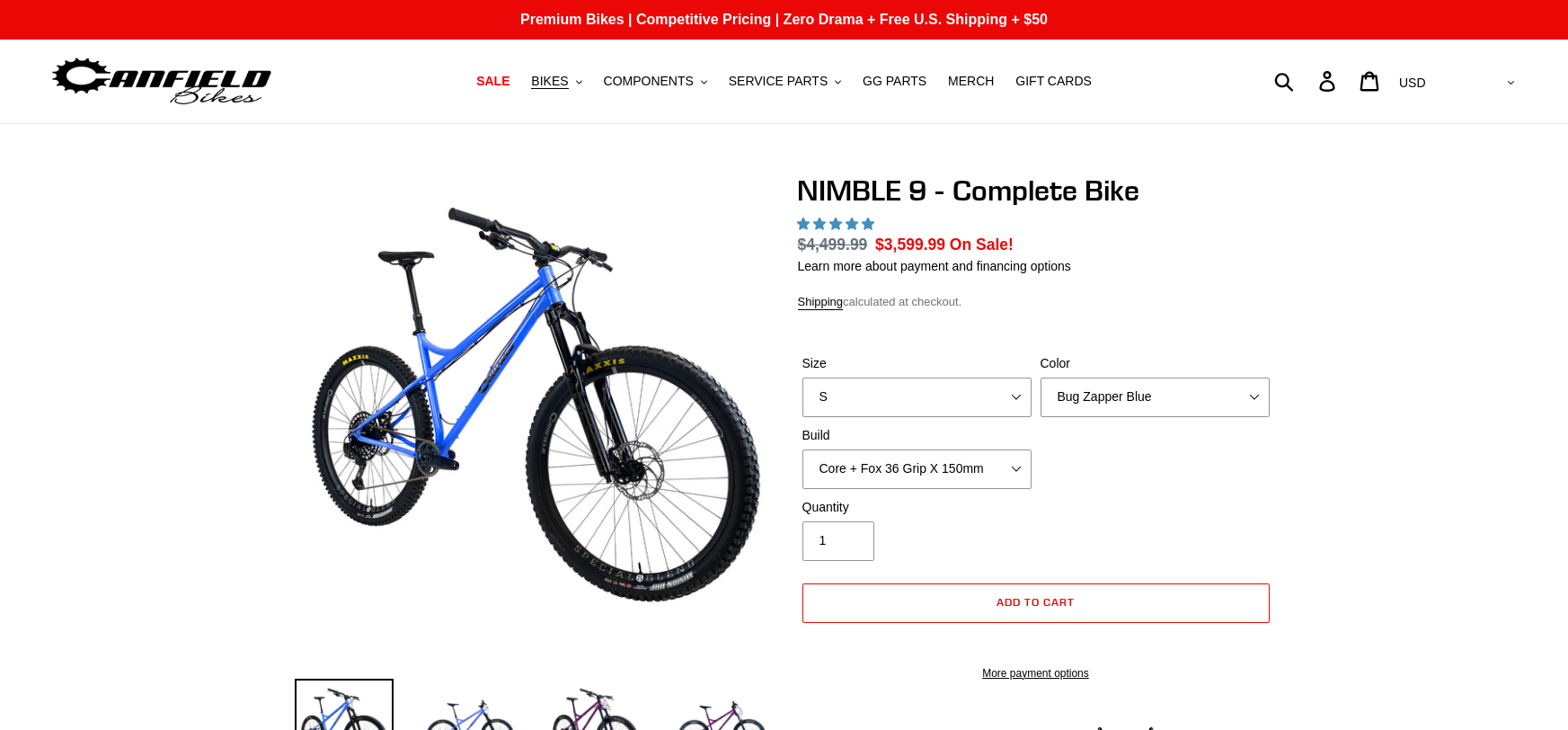
select select "highest-rating"
click at [911, 405] on select "S M L XL" at bounding box center [917, 398] width 229 height 40
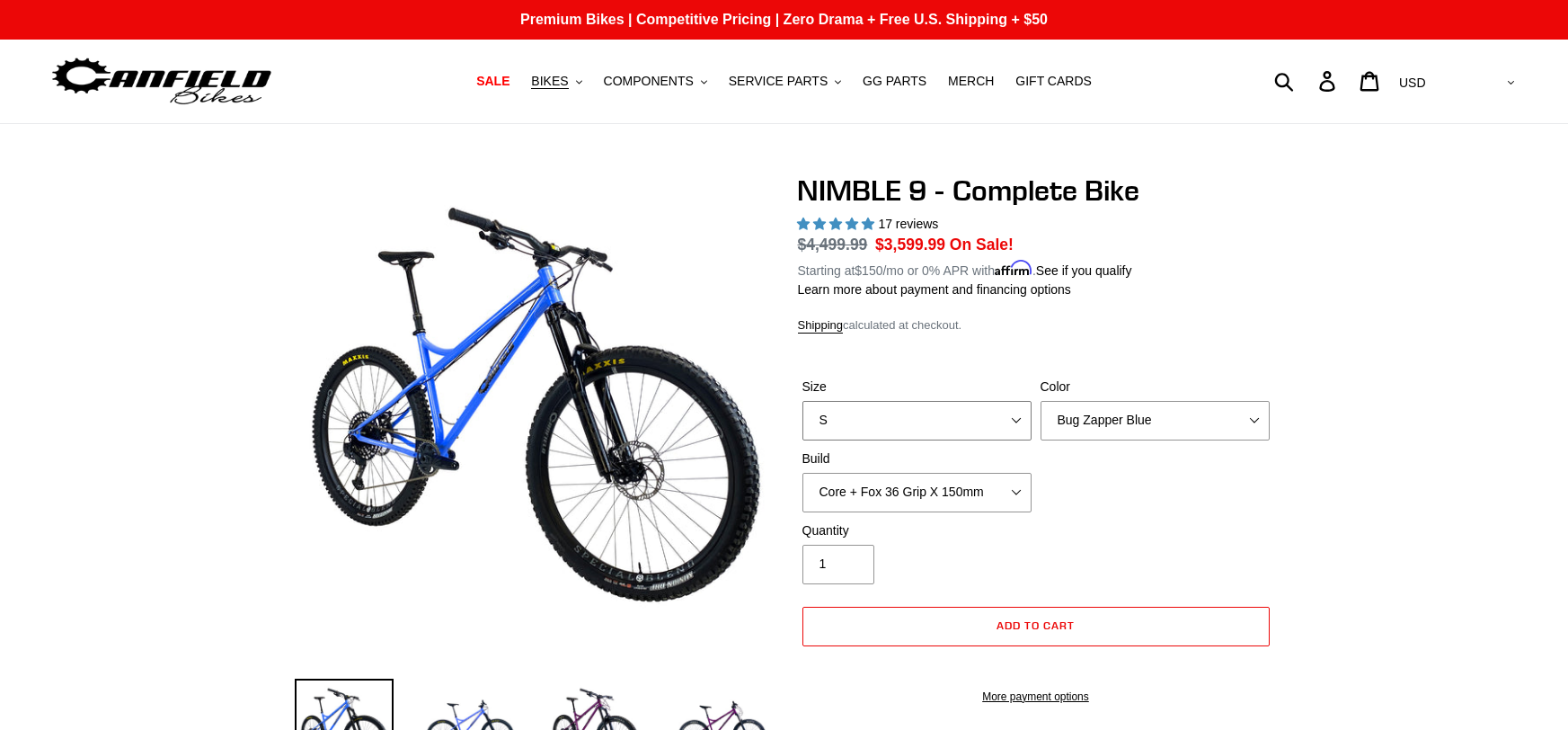
select select "L"
click at [802, 401] on select "S M L XL" at bounding box center [917, 421] width 229 height 40
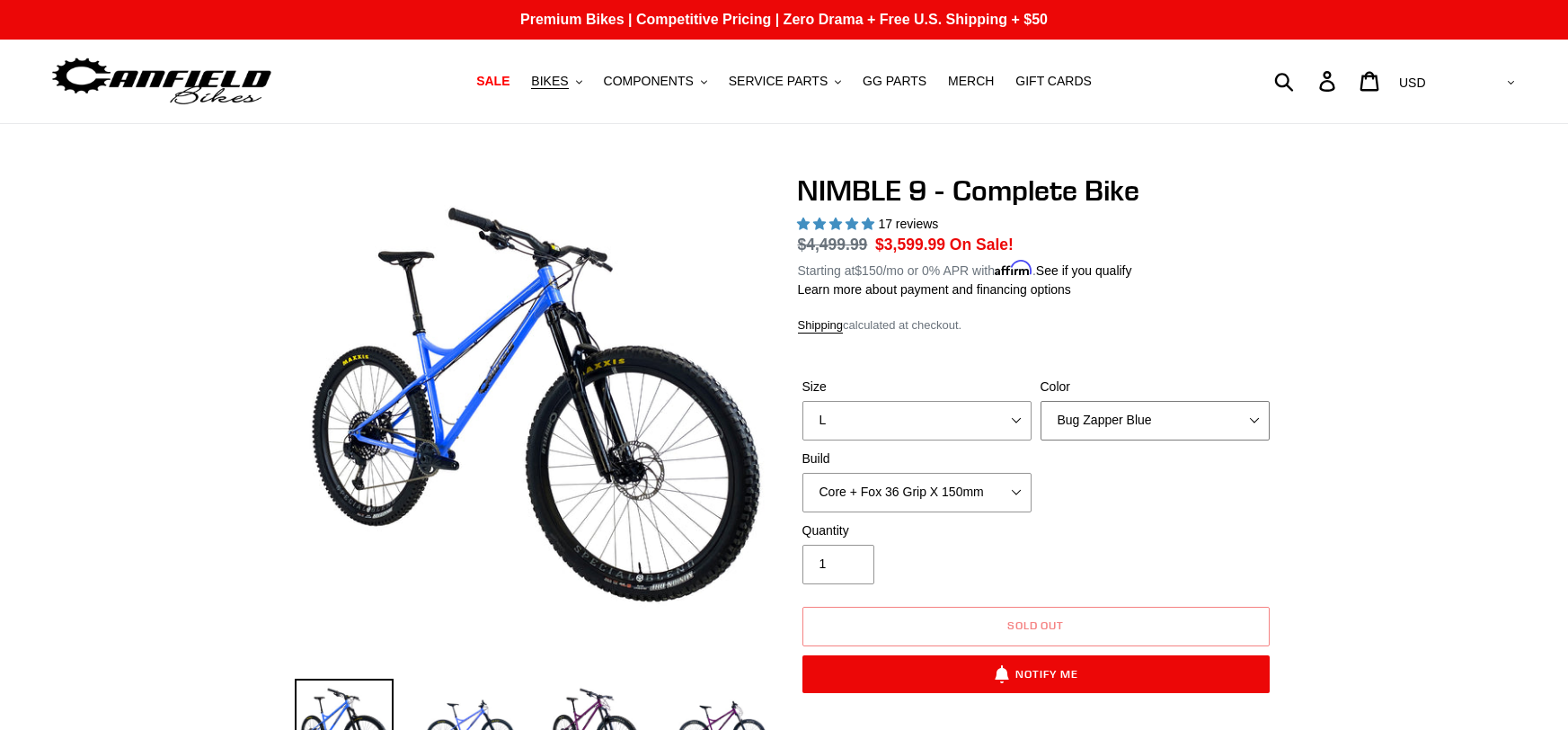
click at [1079, 433] on select "Bug Zapper Blue Purple Haze - Sold Out Galaxy Black" at bounding box center [1155, 421] width 229 height 40
click at [1041, 401] on select "Bug Zapper Blue Purple Haze - Sold Out Galaxy Black" at bounding box center [1155, 421] width 229 height 40
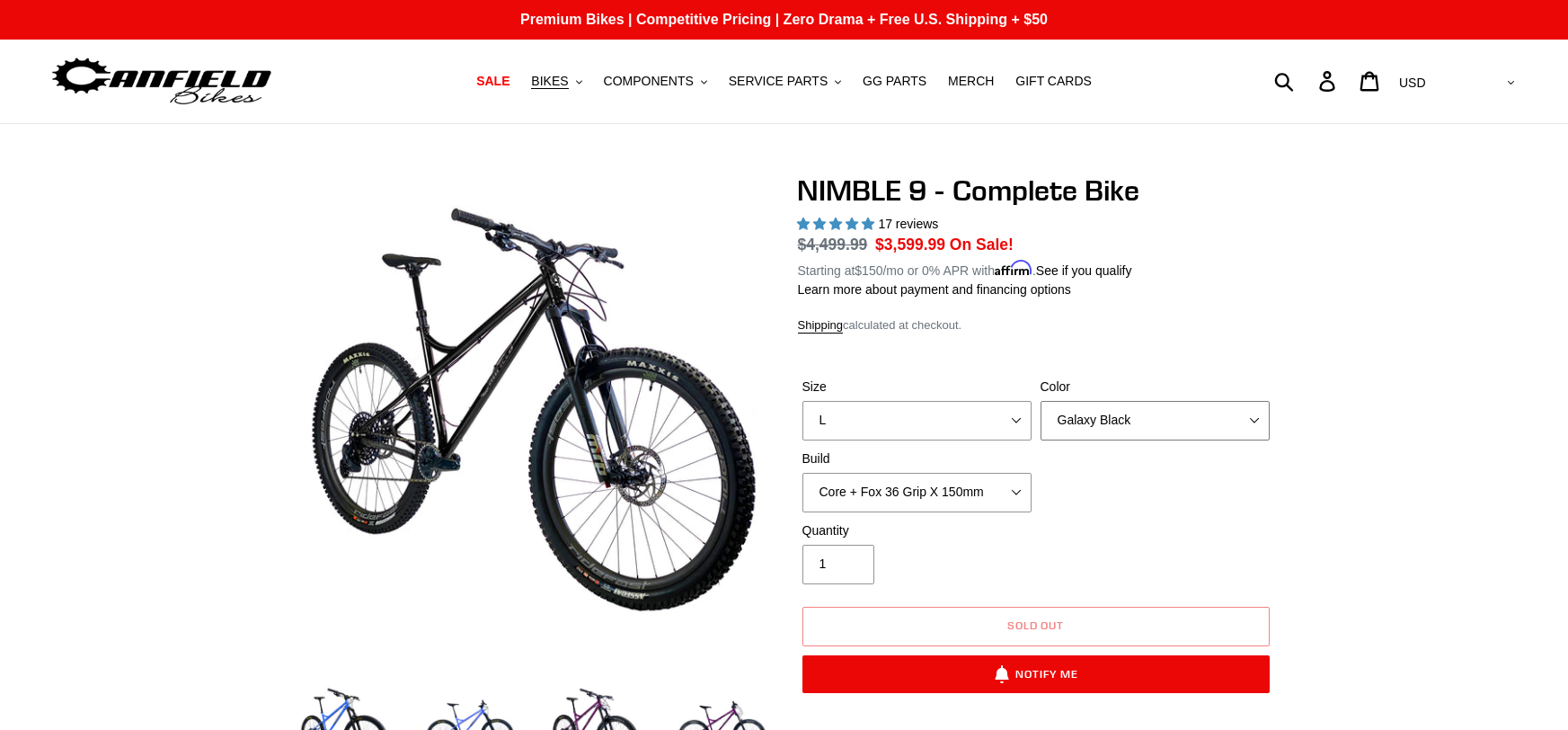
click at [1090, 428] on select "Bug Zapper Blue Purple Haze - Sold Out Galaxy Black" at bounding box center [1155, 421] width 229 height 40
select select "Bug Zapper Blue"
click at [1041, 401] on select "Bug Zapper Blue Purple Haze - Sold Out Galaxy Black" at bounding box center [1155, 421] width 229 height 40
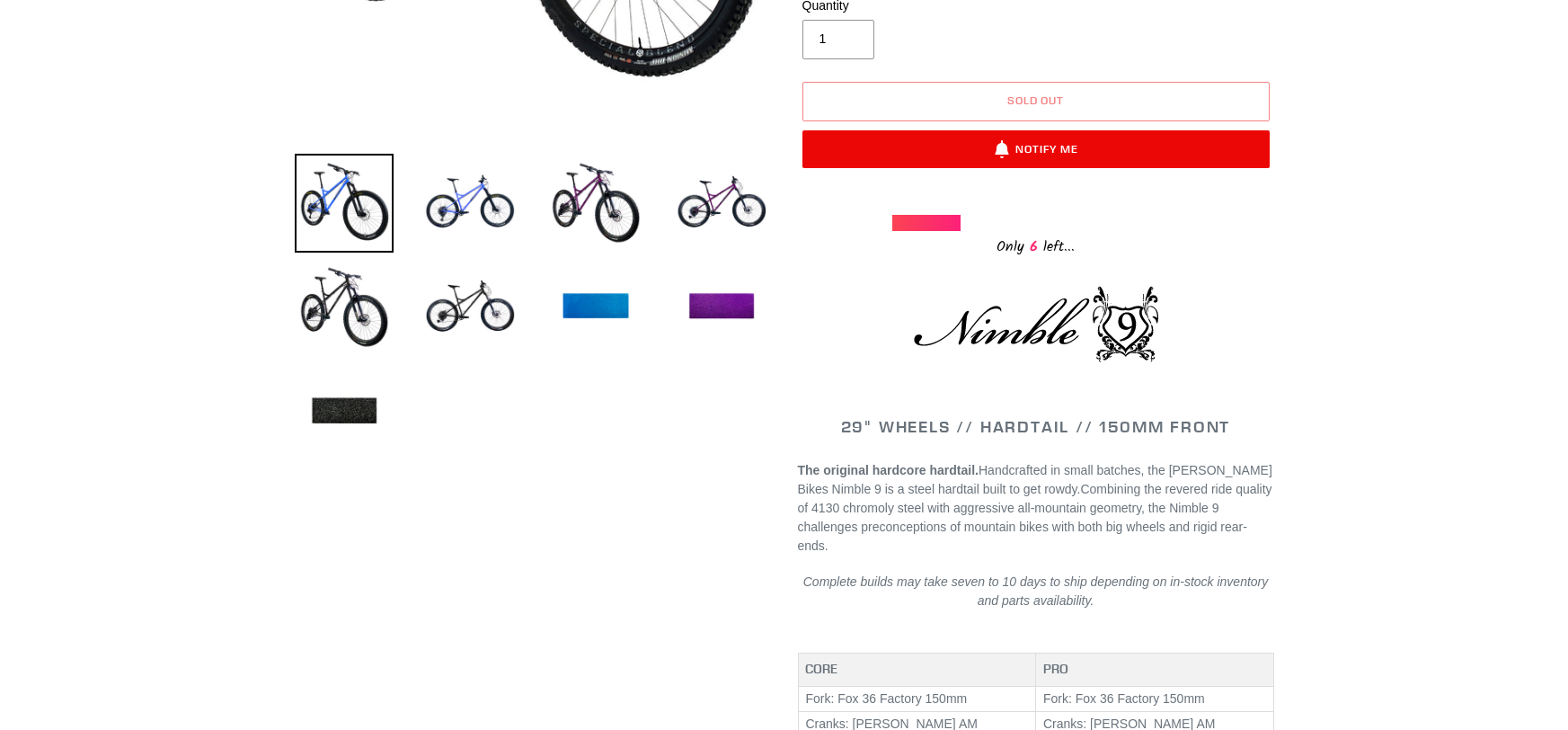
scroll to position [526, 0]
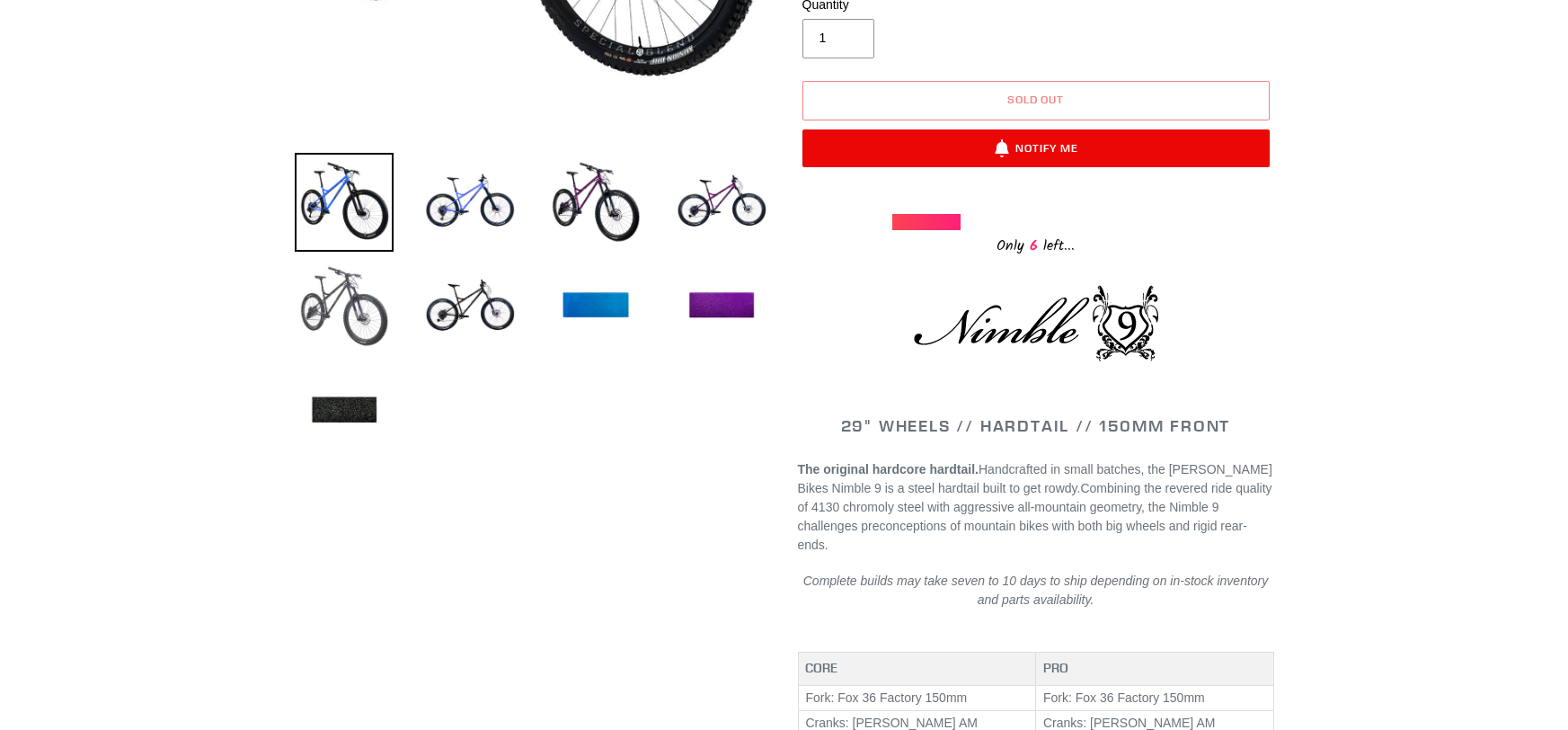
click at [378, 288] on img at bounding box center [344, 306] width 99 height 99
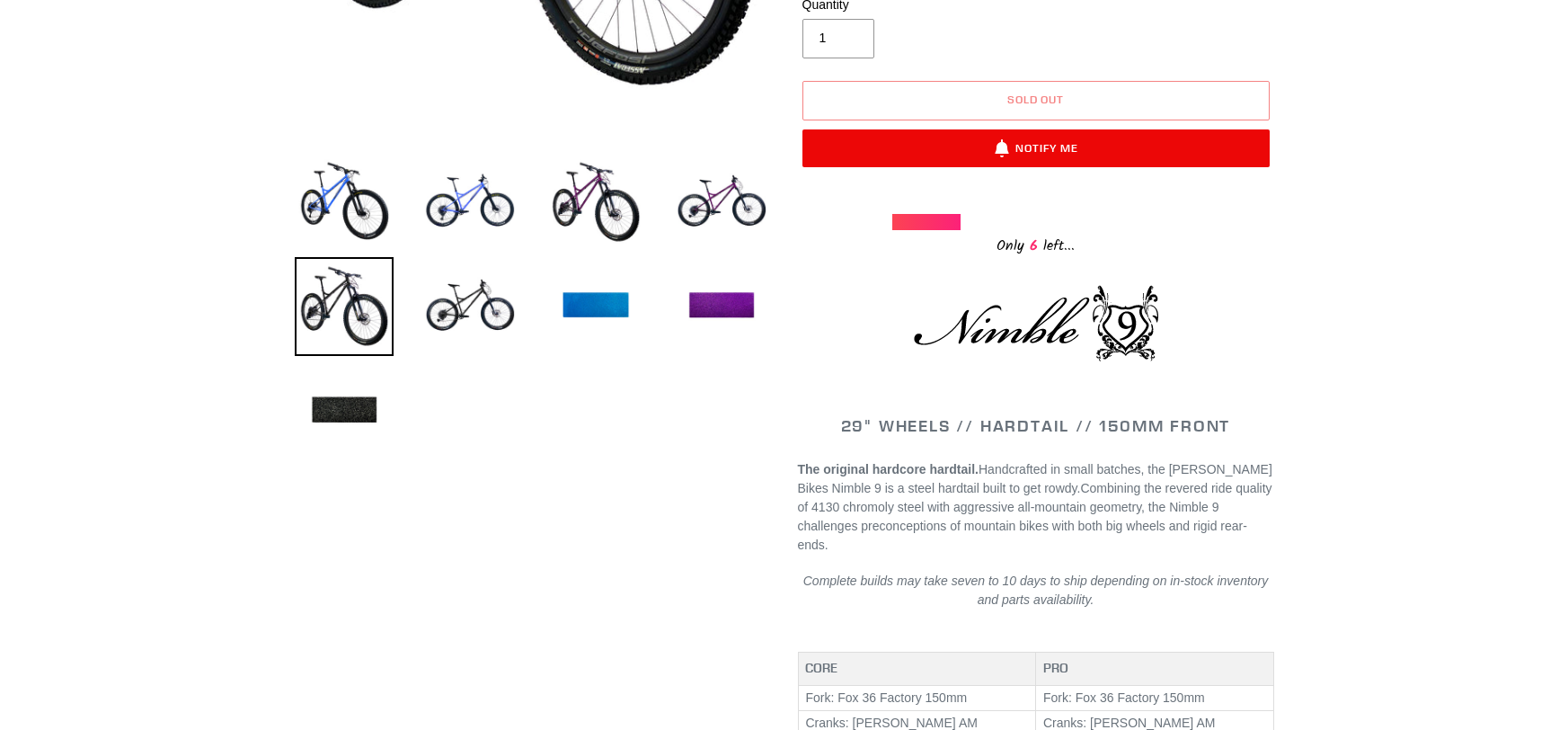
scroll to position [0, 0]
